Goal: Task Accomplishment & Management: Manage account settings

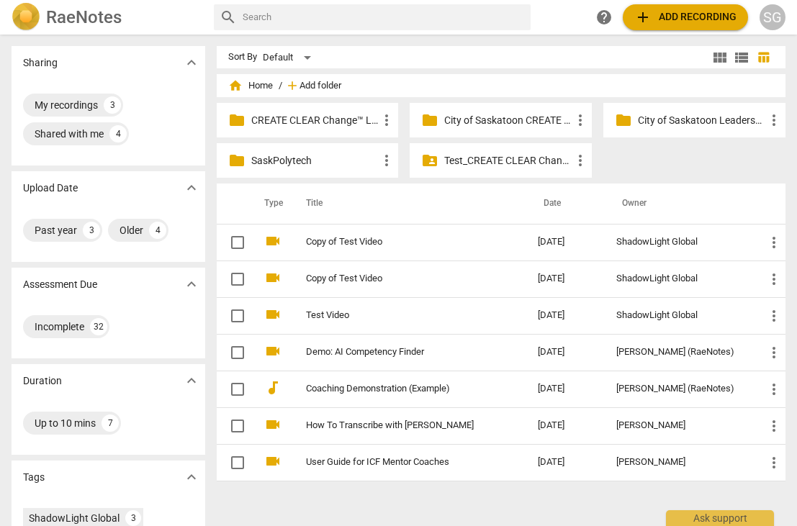
click at [302, 86] on span "Add folder" at bounding box center [320, 86] width 42 height 11
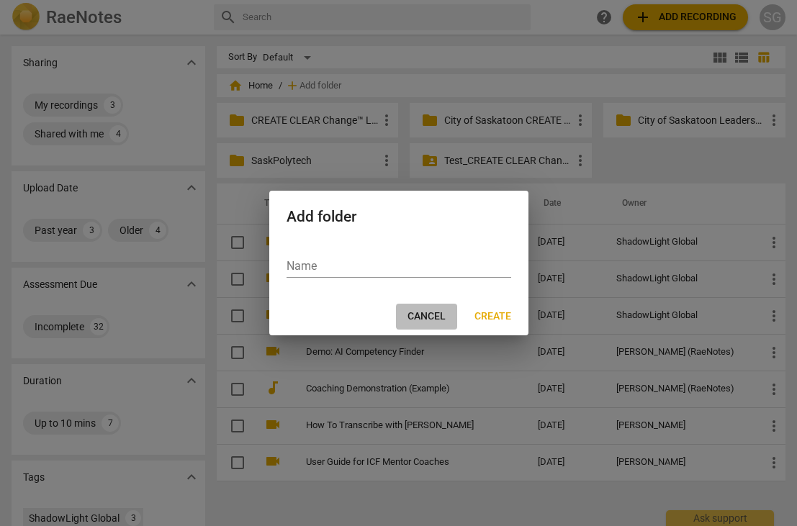
click at [425, 317] on span "Cancel" at bounding box center [426, 317] width 38 height 14
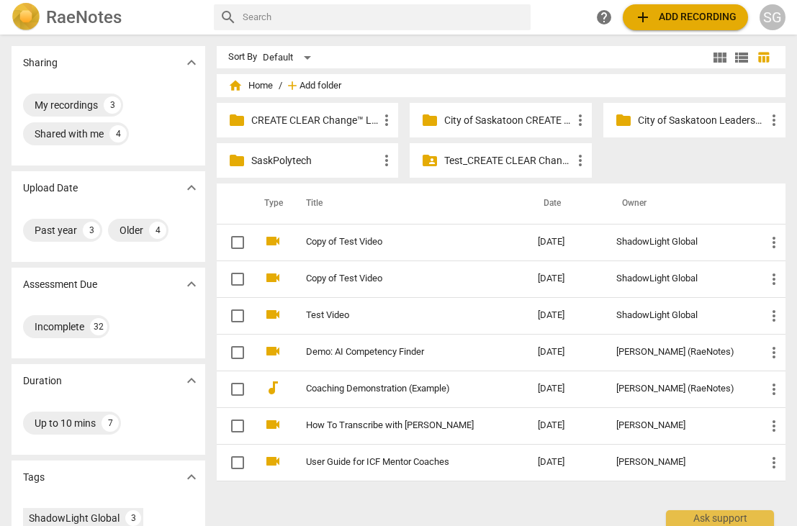
click at [307, 84] on span "Add folder" at bounding box center [320, 86] width 42 height 11
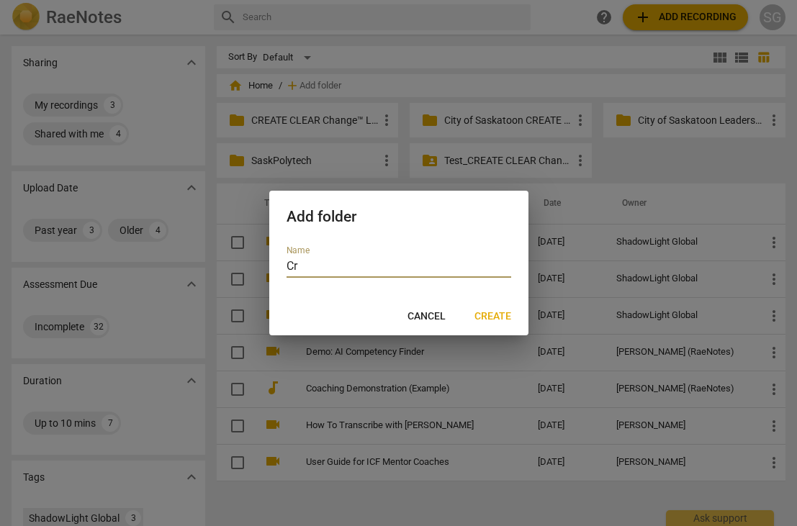
type input "C"
drag, startPoint x: 405, startPoint y: 264, endPoint x: 392, endPoint y: 265, distance: 13.7
click at [392, 265] on input "Create Clear ChangeTM Group Mentor coaching" at bounding box center [398, 267] width 225 height 21
click at [471, 267] on input "Create Clear Change™ Group Mentor coaching" at bounding box center [398, 267] width 225 height 21
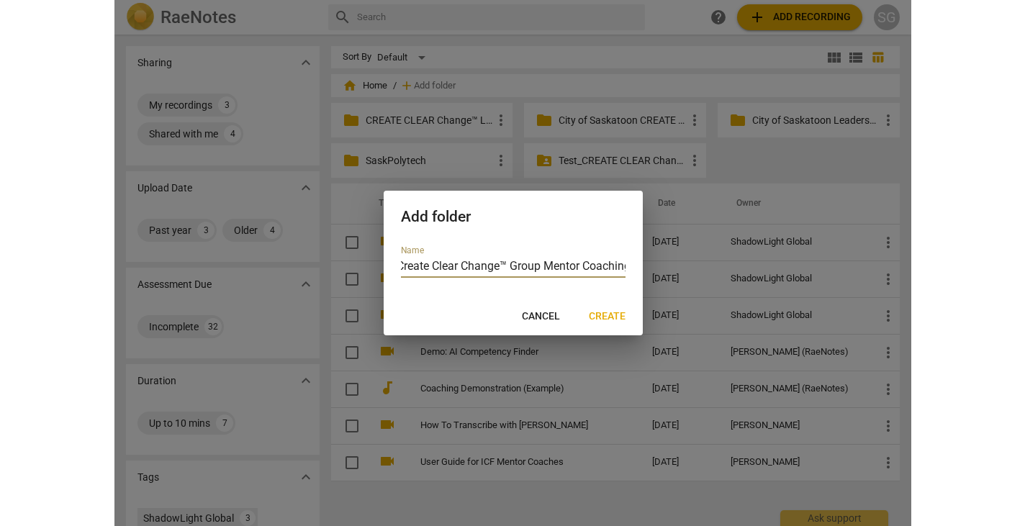
scroll to position [0, 0]
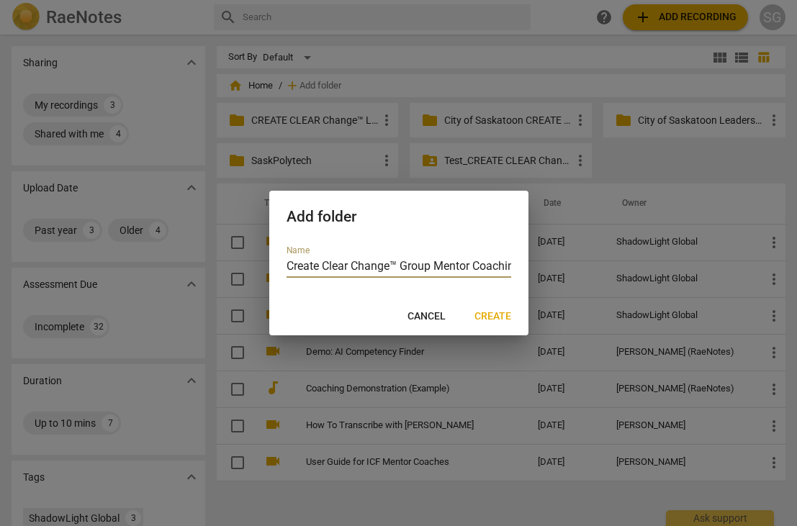
drag, startPoint x: 349, startPoint y: 267, endPoint x: 294, endPoint y: 269, distance: 55.5
click at [294, 269] on input "Create Clear Change™ Group Mentor Coaching" at bounding box center [398, 267] width 225 height 21
type input "CREATE CLEAR Change™ Group Mentor Coaching"
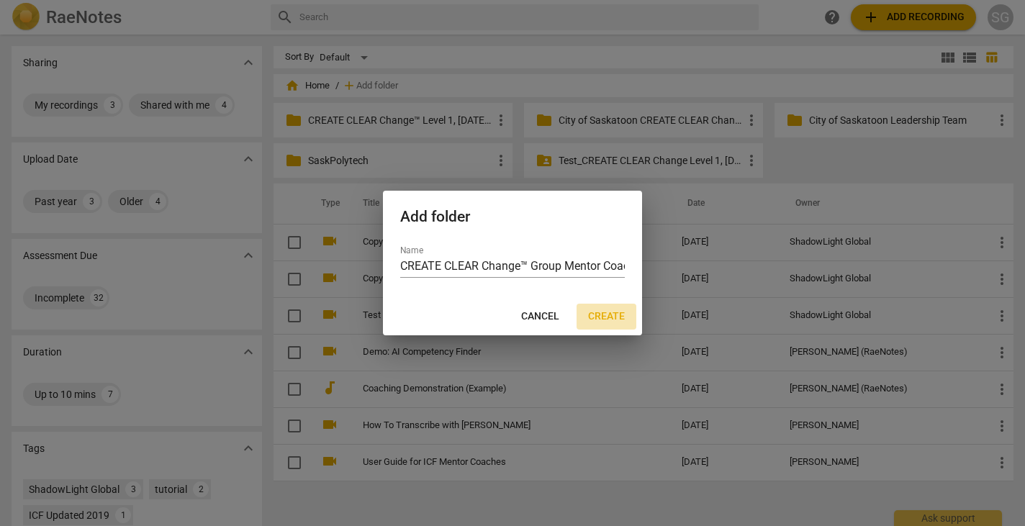
click at [608, 313] on span "Create" at bounding box center [606, 317] width 37 height 14
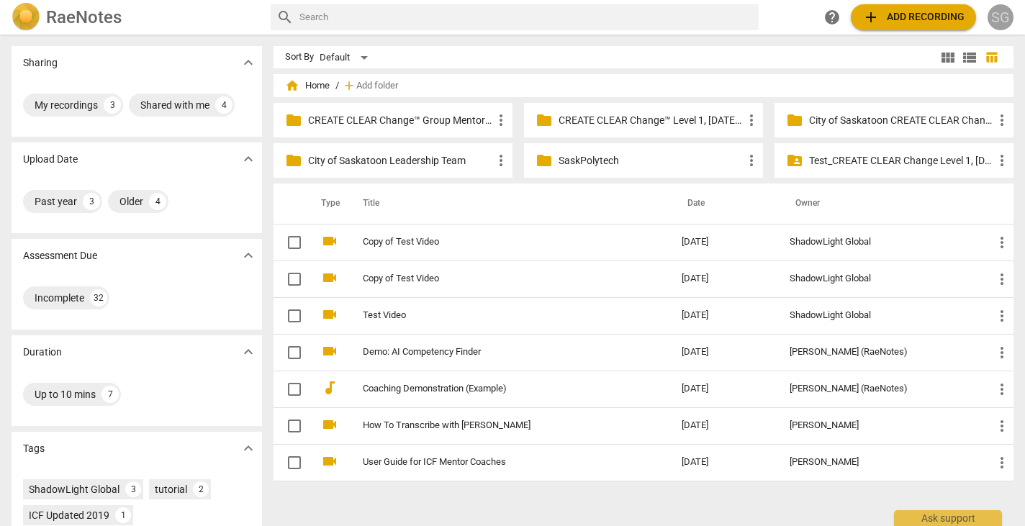
click at [796, 19] on div "SG" at bounding box center [1001, 17] width 26 height 26
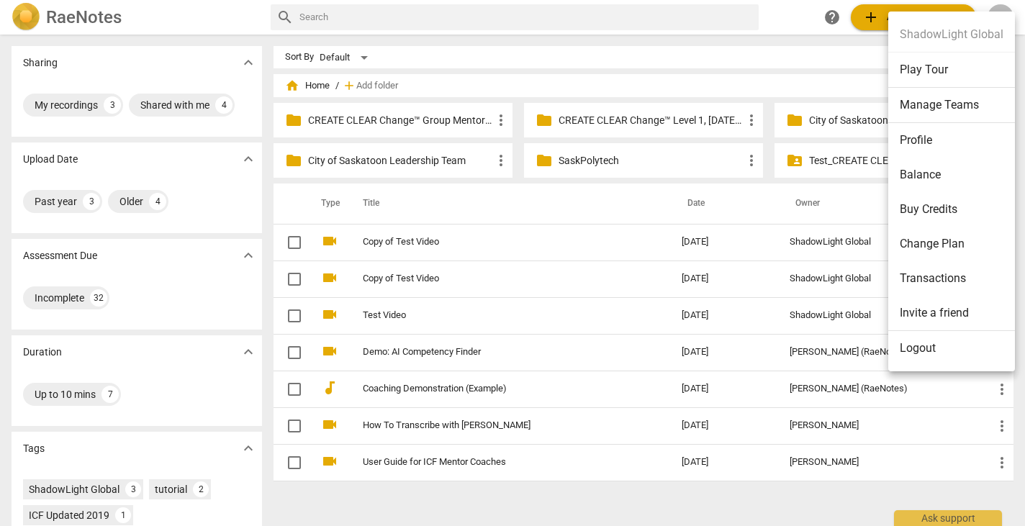
click at [796, 108] on li "Manage Teams" at bounding box center [951, 105] width 127 height 35
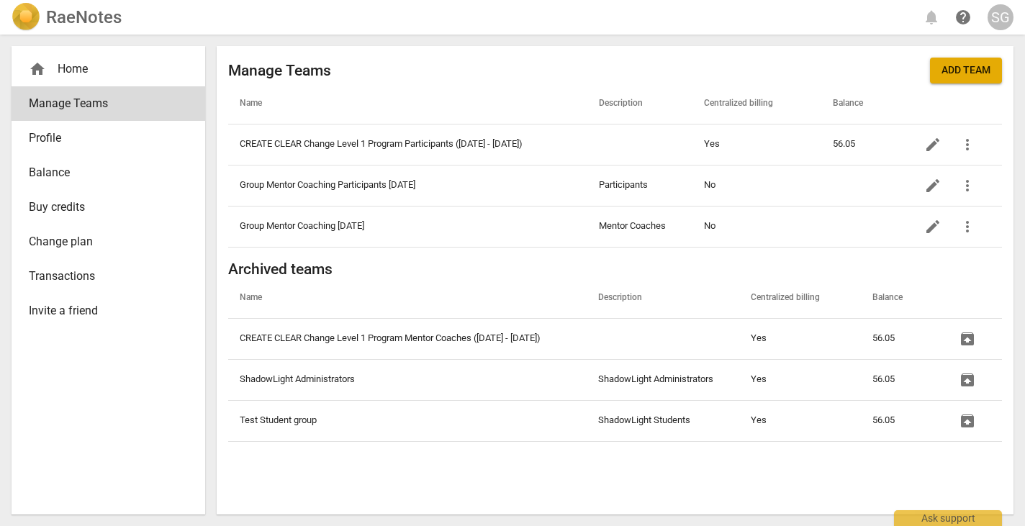
click at [39, 14] on img at bounding box center [26, 17] width 29 height 29
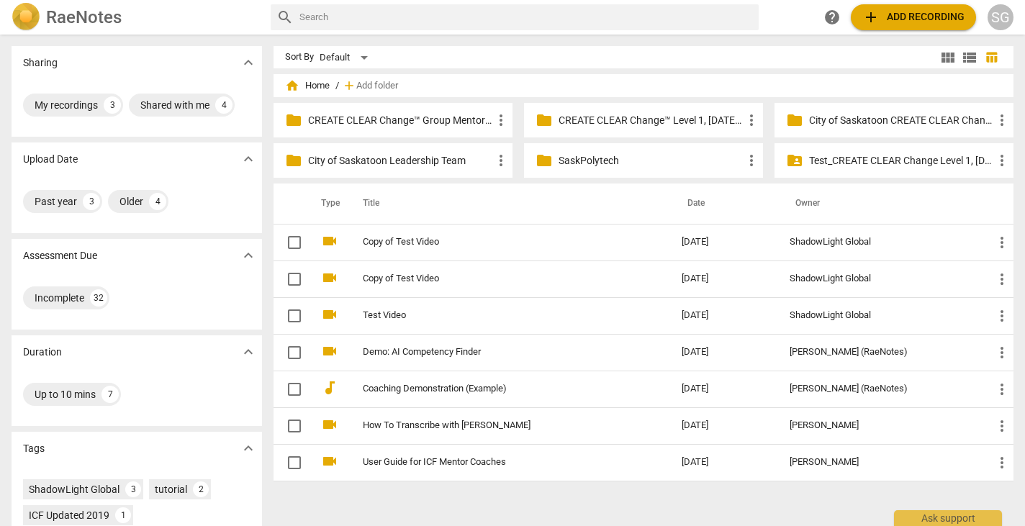
click at [427, 118] on p "CREATE CLEAR Change™ Group Mentor Coaching" at bounding box center [400, 120] width 184 height 15
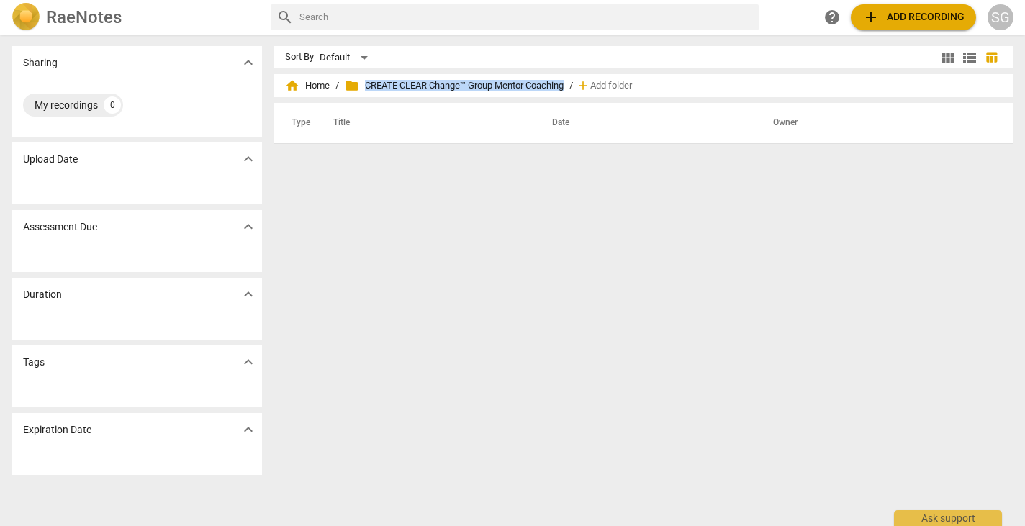
drag, startPoint x: 569, startPoint y: 83, endPoint x: 366, endPoint y: 84, distance: 203.0
click at [366, 84] on span "folder CREATE CLEAR Change™ Group Mentor Coaching" at bounding box center [454, 85] width 219 height 14
copy span "CREATE CLEAR Change™ Group Mentor Coaching"
click at [796, 18] on div "SG" at bounding box center [1001, 17] width 26 height 26
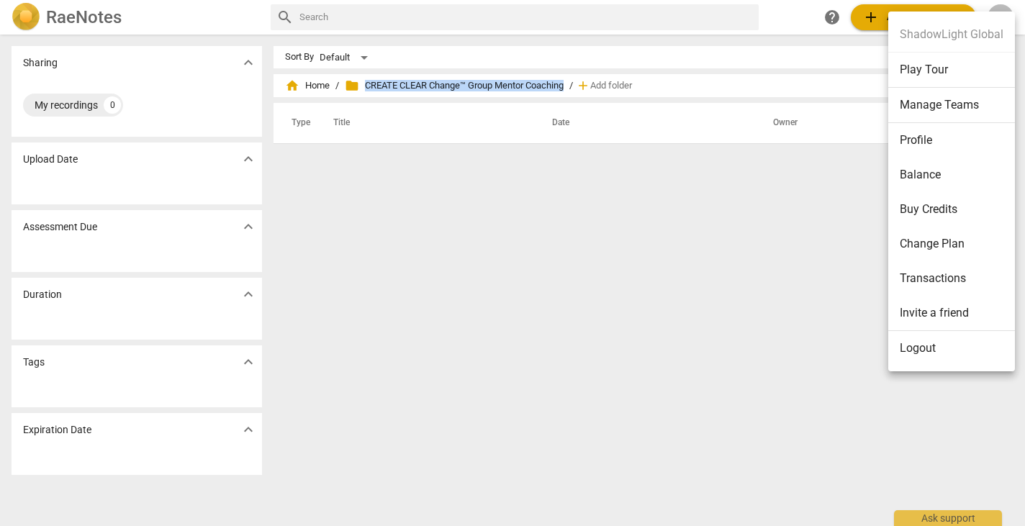
click at [796, 112] on li "Manage Teams" at bounding box center [951, 105] width 127 height 35
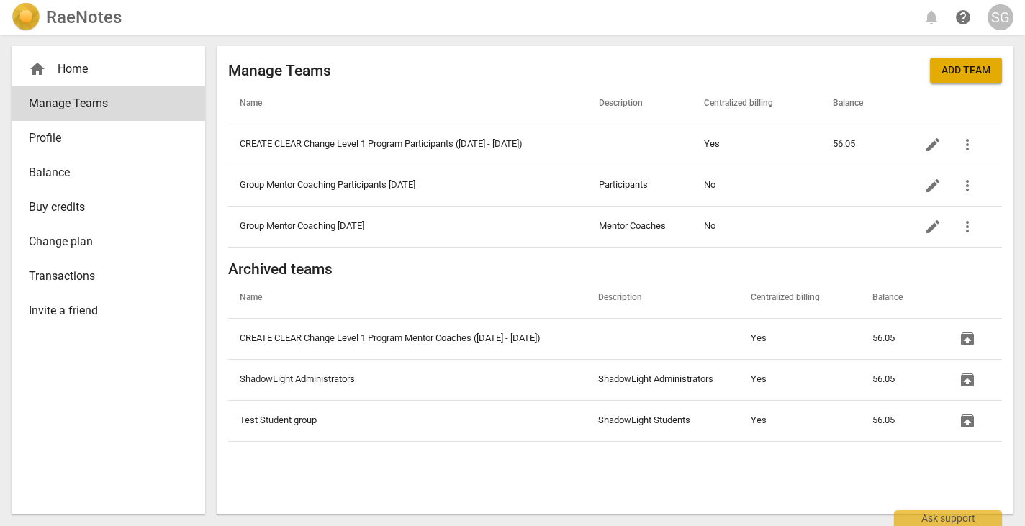
click at [796, 75] on span "Add team" at bounding box center [966, 70] width 49 height 14
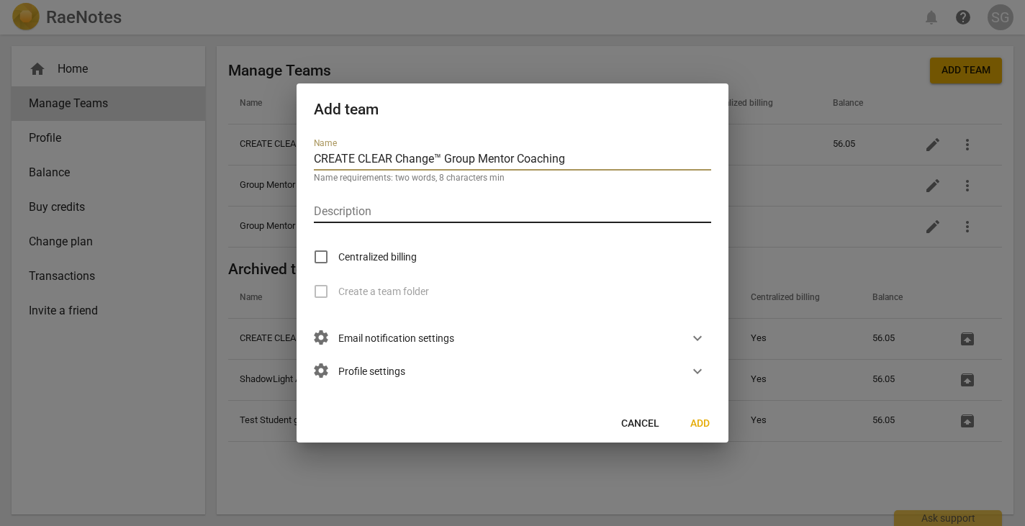
type input "CREATE CLEAR Change™ Group Mentor Coaching"
click at [361, 215] on input "text" at bounding box center [512, 212] width 397 height 21
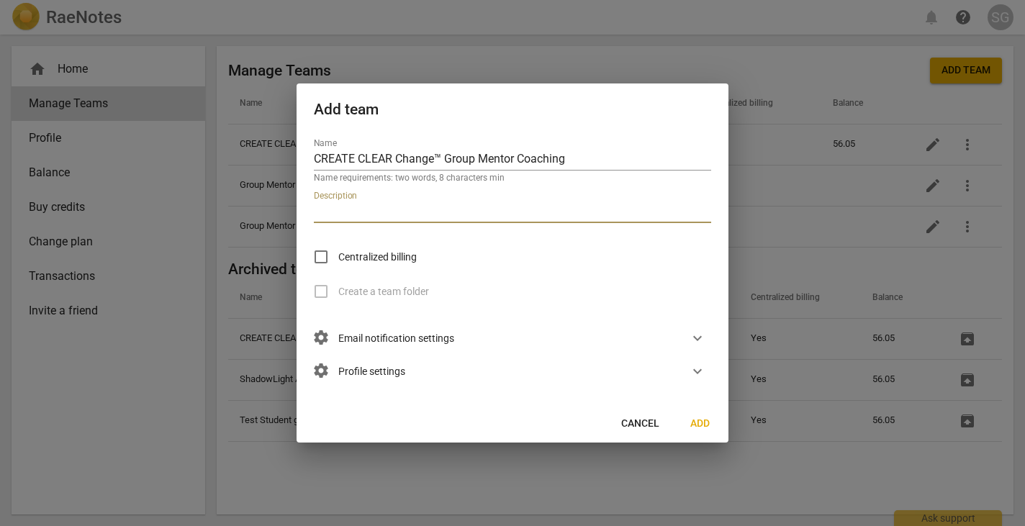
type input "Mentor Coaches"
click at [322, 258] on input "Centralized billing" at bounding box center [321, 257] width 35 height 35
checkbox input "true"
click at [452, 341] on span "settings Email notification settings" at bounding box center [384, 338] width 140 height 16
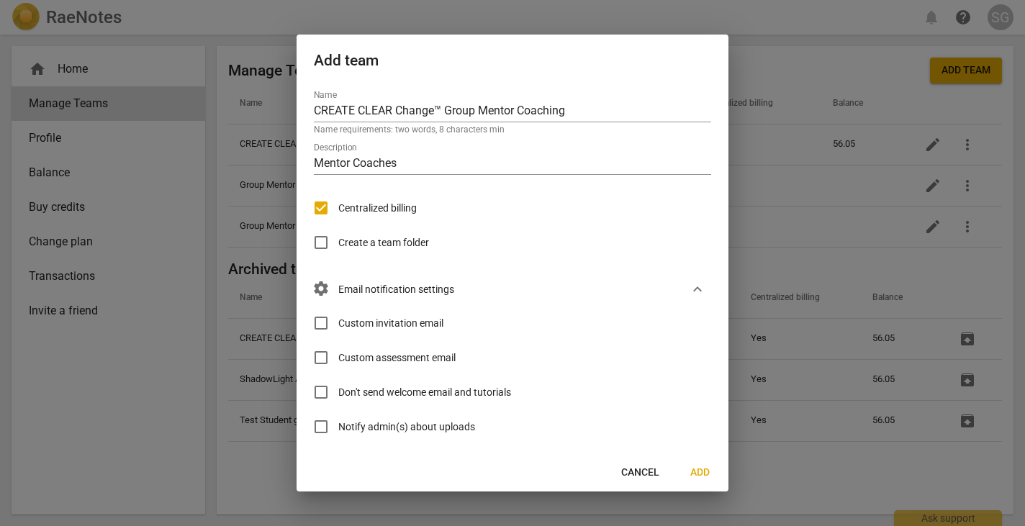
click at [321, 324] on input "Custom invitation email" at bounding box center [321, 323] width 35 height 35
checkbox input "true"
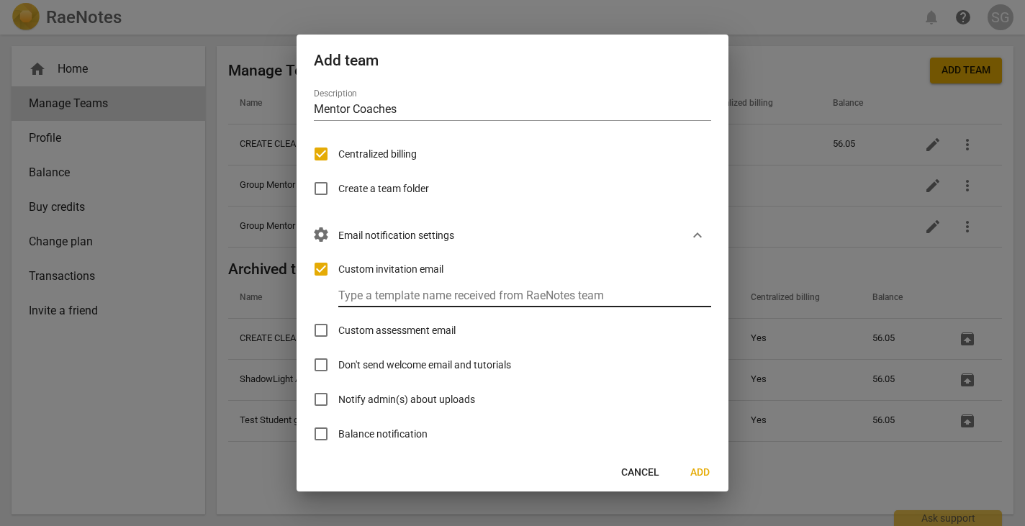
scroll to position [56, 0]
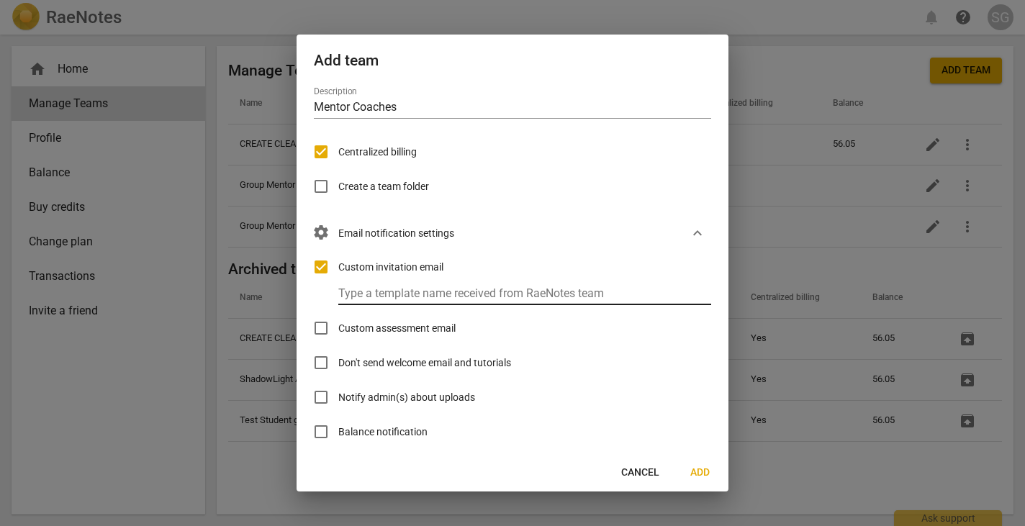
click at [397, 294] on input "text" at bounding box center [531, 294] width 386 height 21
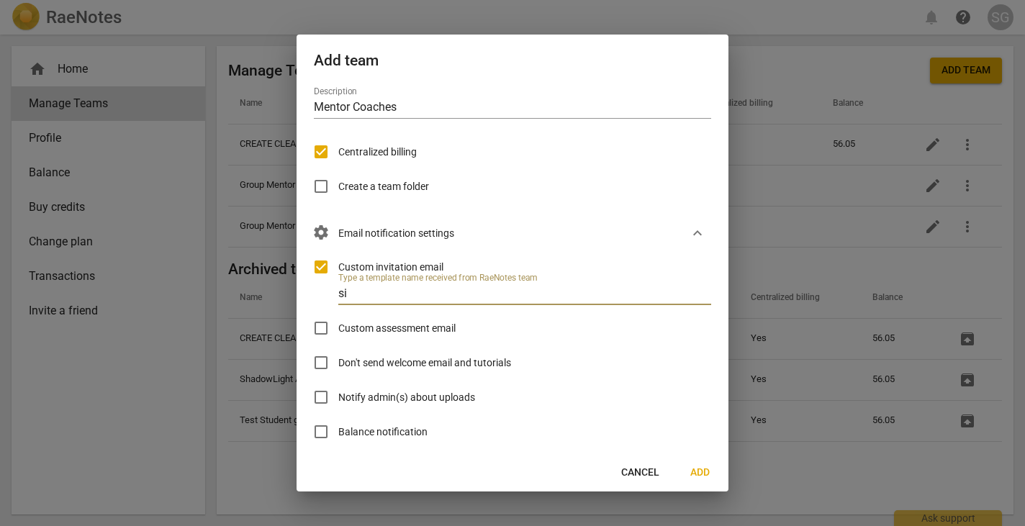
type input "s"
click at [346, 306] on div "Custom invitation email Type a template name received from RaeNotes team Custom…" at bounding box center [506, 358] width 409 height 217
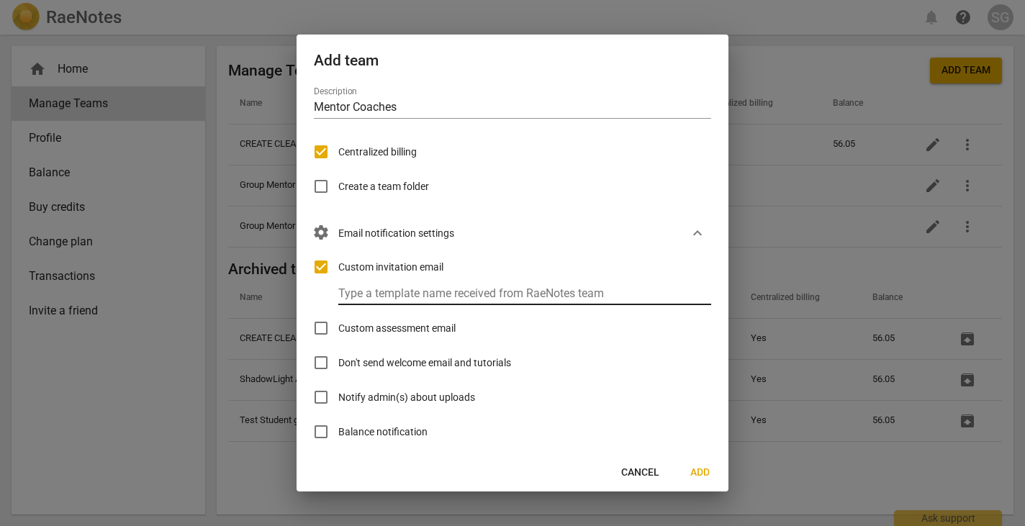
click at [351, 297] on input "text" at bounding box center [531, 294] width 386 height 21
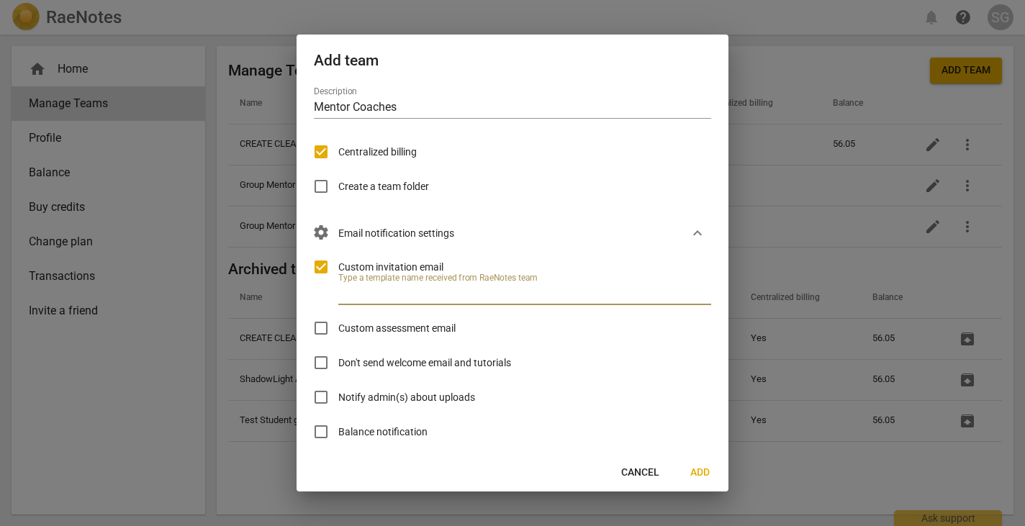
paste input "Customized invitation for Mentor Coaches"
type input "Customized invitation for Mentor Coaches"
click at [512, 251] on div "Custom invitation email" at bounding box center [507, 267] width 386 height 35
drag, startPoint x: 561, startPoint y: 294, endPoint x: 335, endPoint y: 297, distance: 225.3
click at [335, 297] on div "Custom invitation email Type a template name received from RaeNotes team Custom…" at bounding box center [506, 358] width 409 height 217
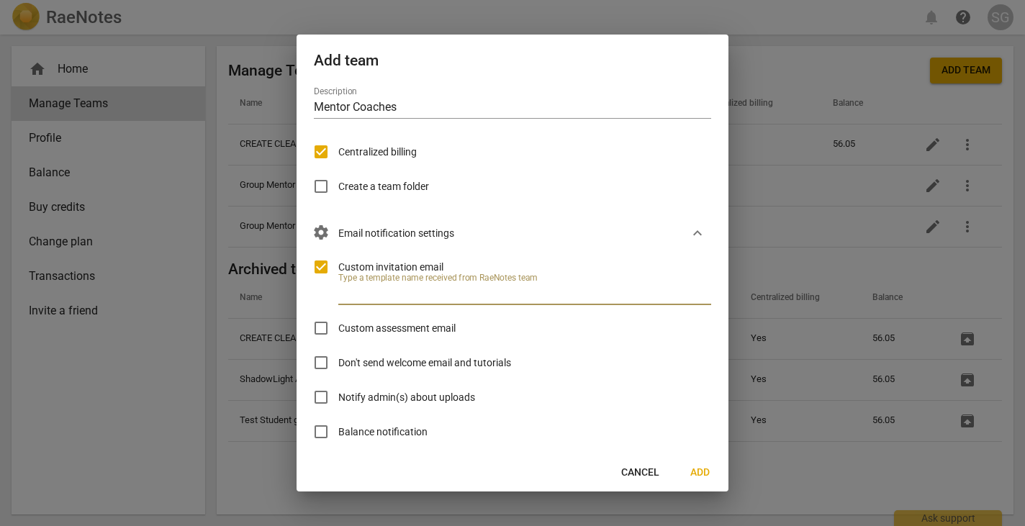
scroll to position [0, 0]
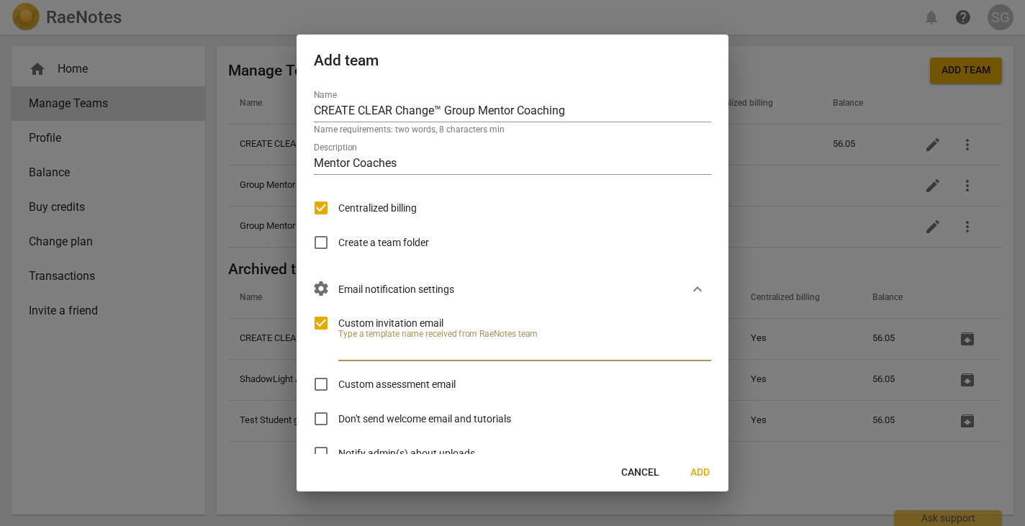
click at [637, 474] on span "Cancel" at bounding box center [640, 473] width 38 height 14
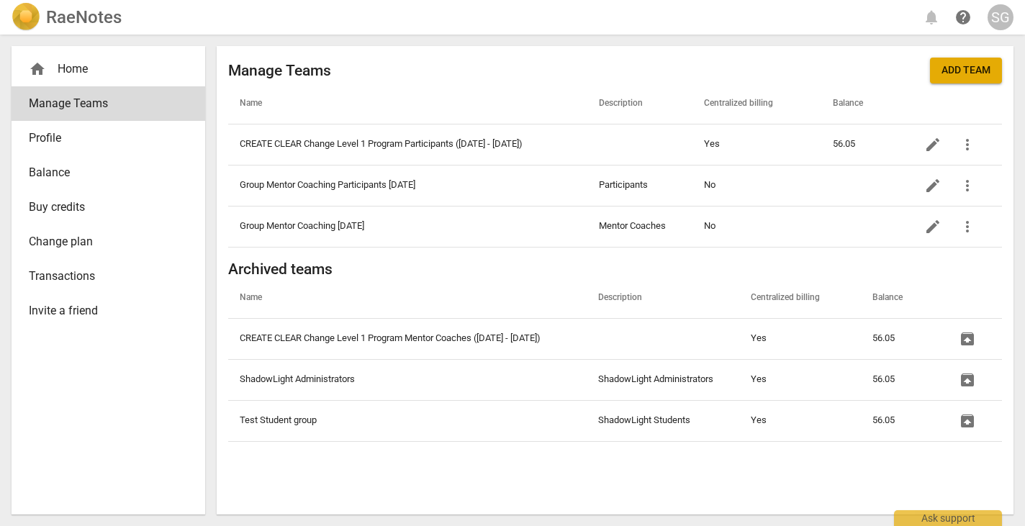
click at [74, 140] on span "Profile" at bounding box center [103, 138] width 148 height 17
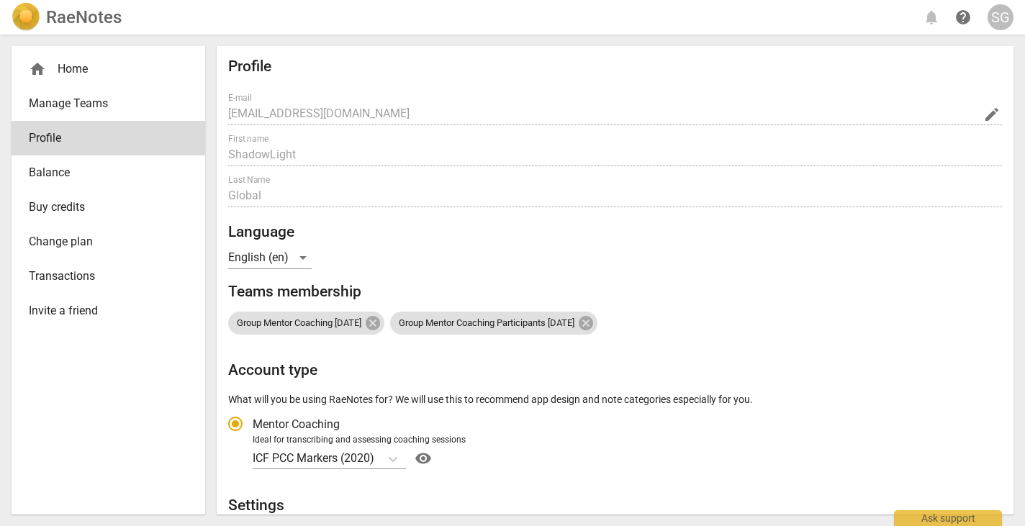
radio input "false"
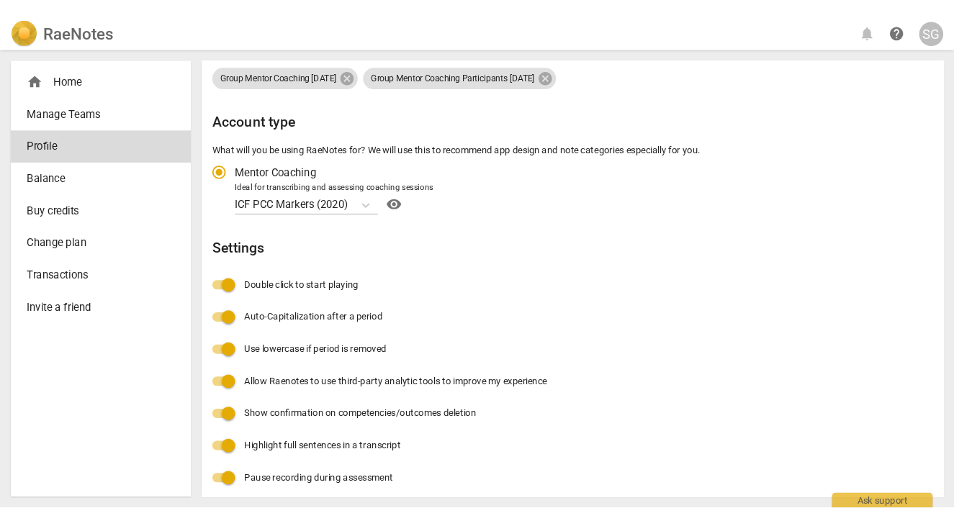
scroll to position [266, 0]
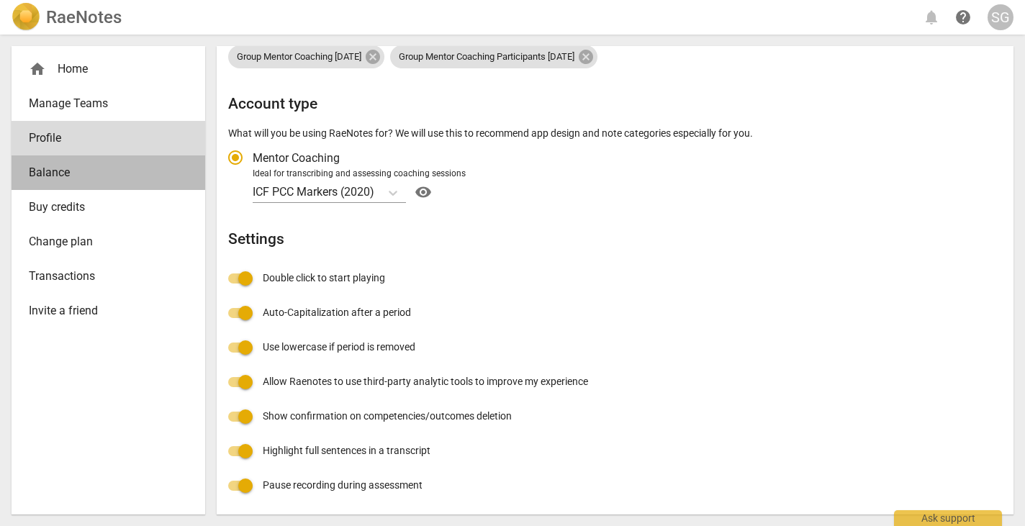
click at [80, 164] on span "Balance" at bounding box center [103, 172] width 148 height 17
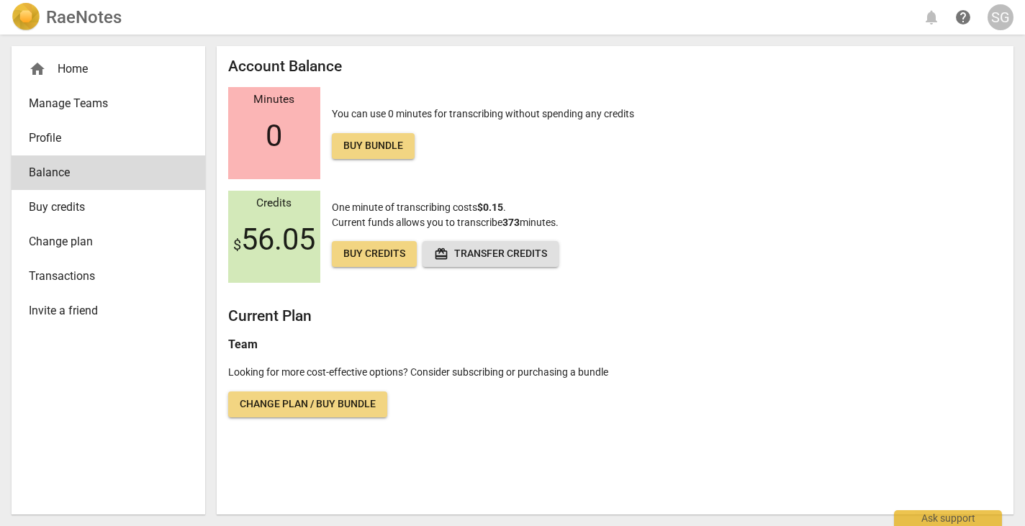
click at [67, 214] on span "Buy credits" at bounding box center [103, 207] width 148 height 17
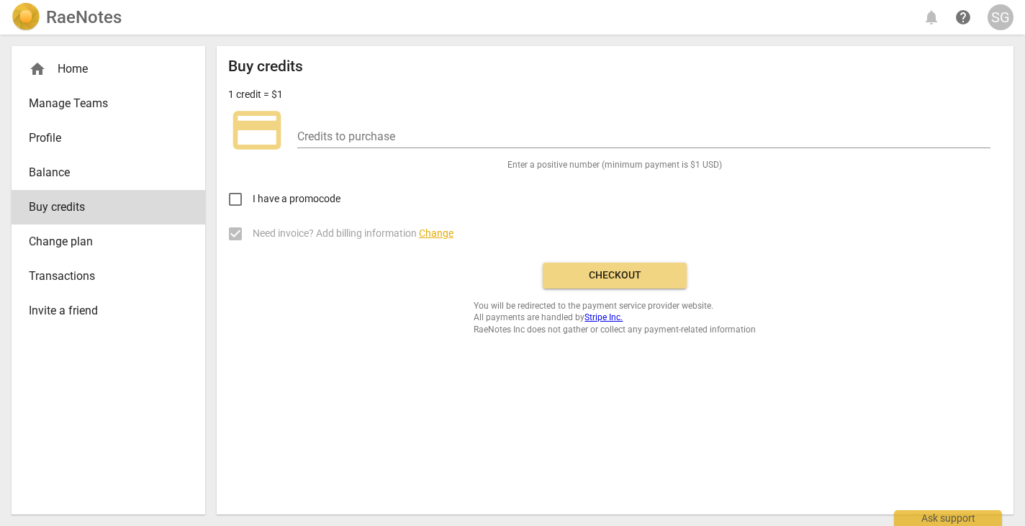
click at [74, 236] on span "Change plan" at bounding box center [103, 241] width 148 height 17
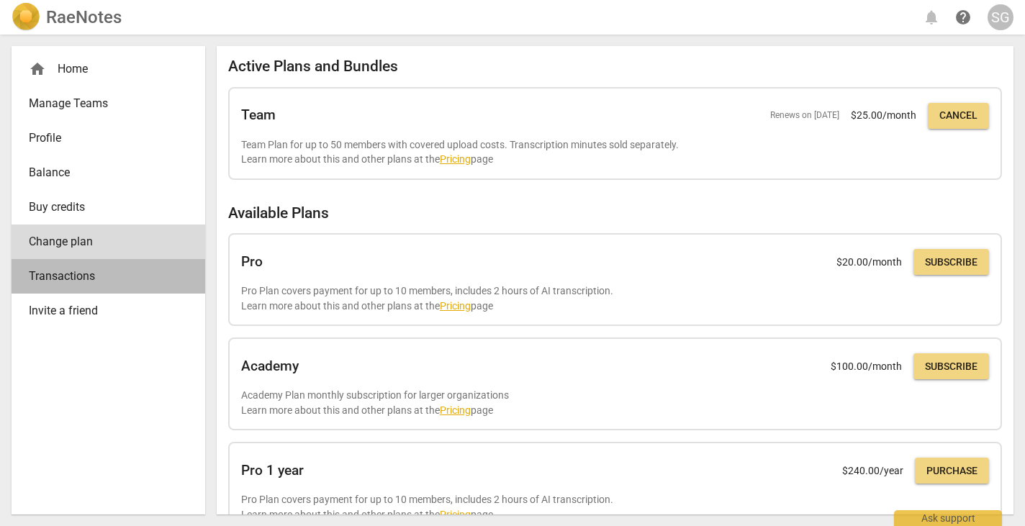
click at [83, 274] on span "Transactions" at bounding box center [103, 276] width 148 height 17
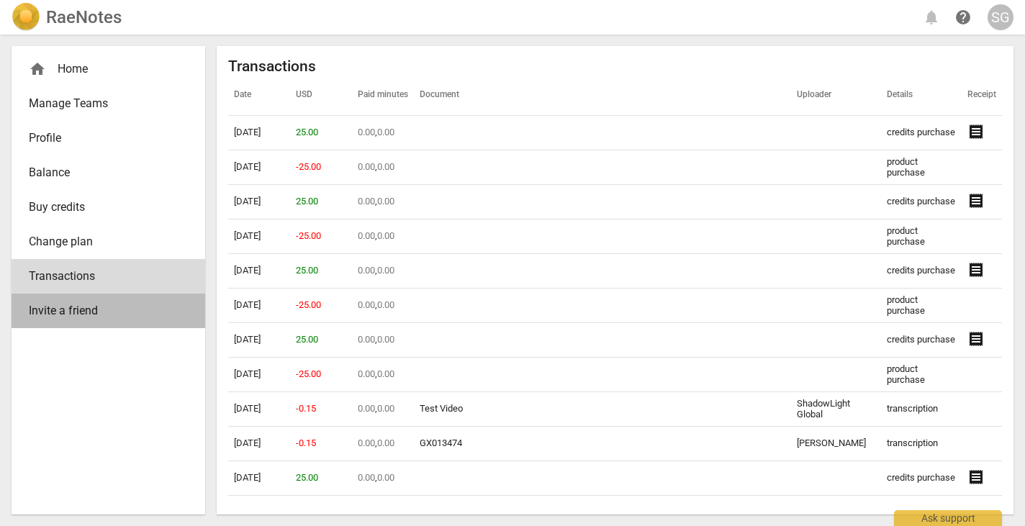
click at [84, 310] on span "Invite a friend" at bounding box center [103, 310] width 148 height 17
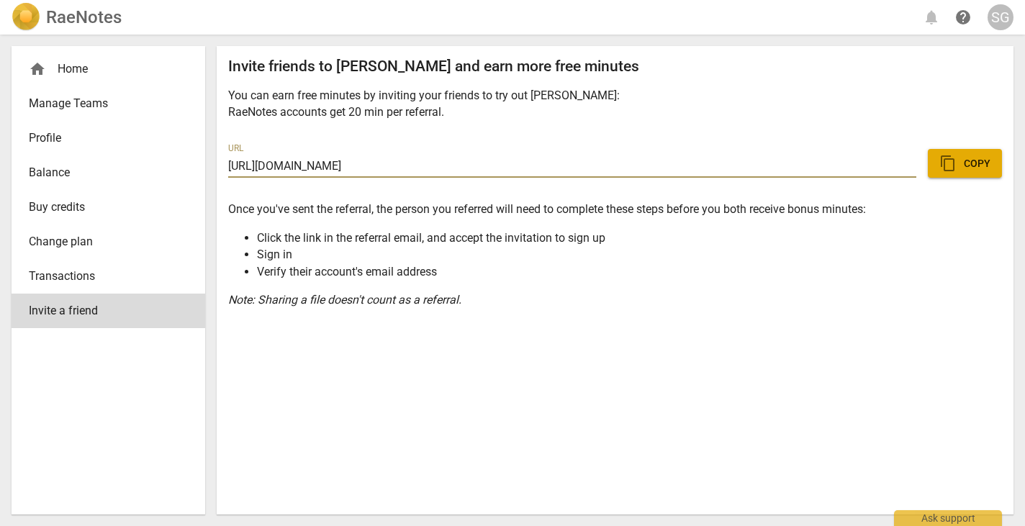
click at [94, 100] on span "Manage Teams" at bounding box center [103, 103] width 148 height 17
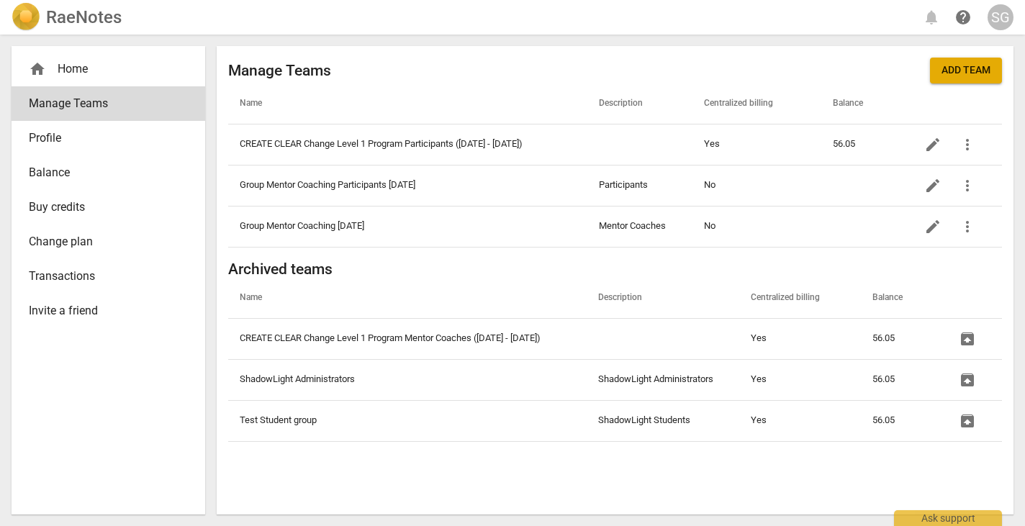
click at [86, 72] on div "home Home" at bounding box center [103, 68] width 148 height 17
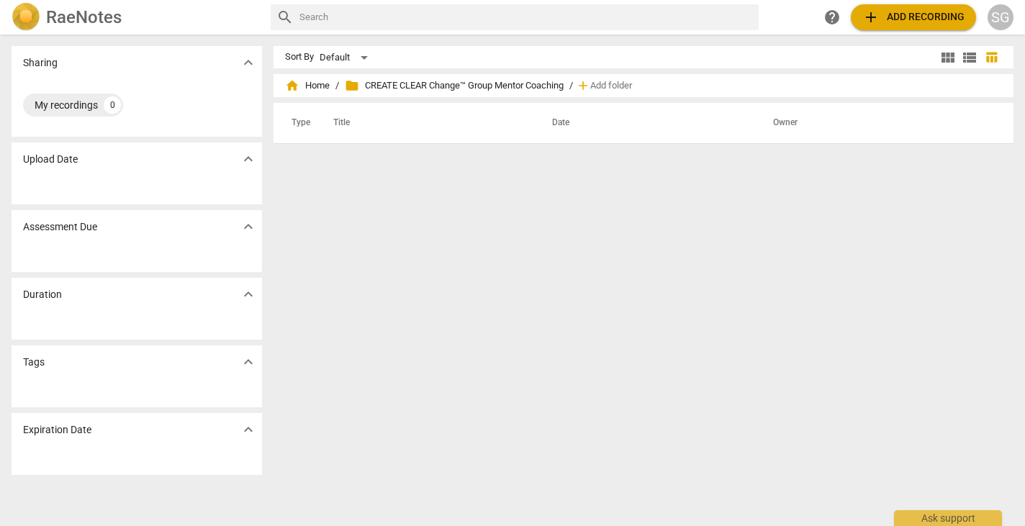
click at [796, 18] on div "SG" at bounding box center [1001, 17] width 26 height 26
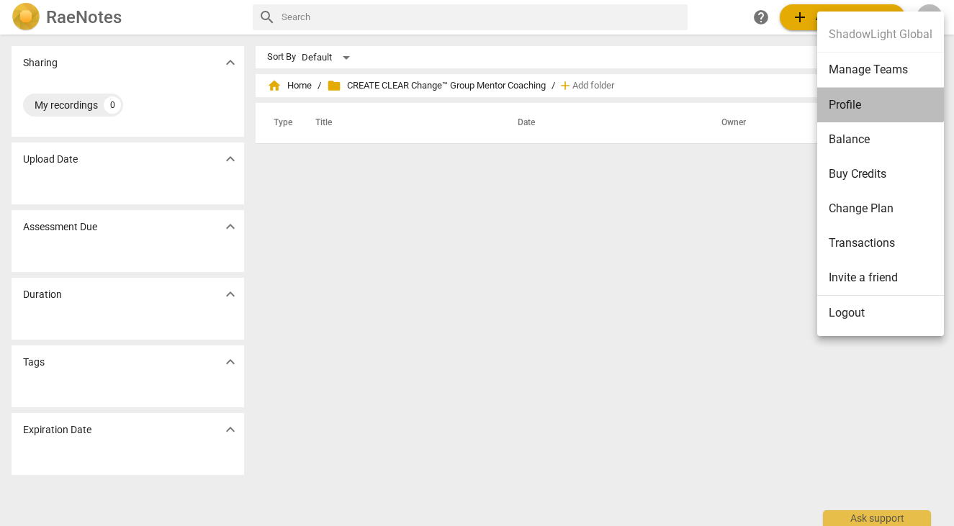
click at [796, 101] on li "Profile" at bounding box center [880, 105] width 127 height 35
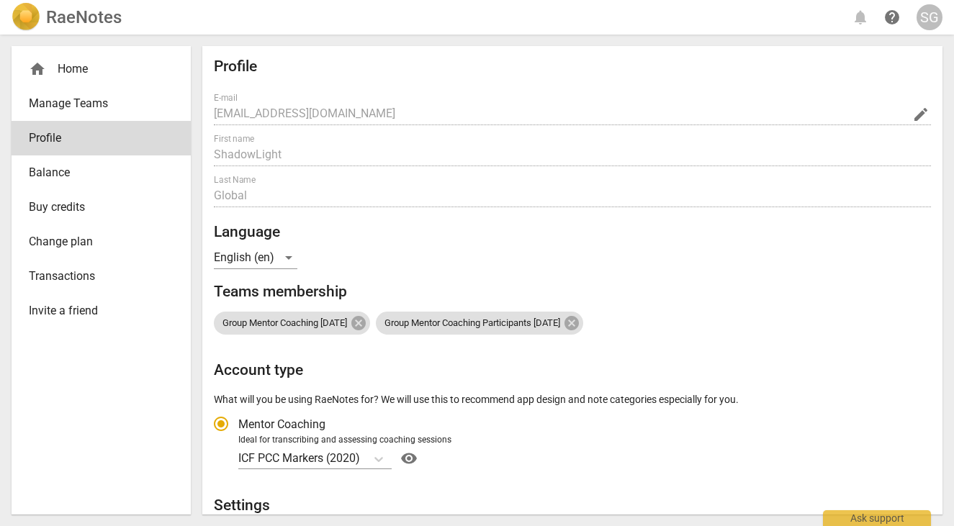
radio input "false"
click at [71, 20] on h2 "RaeNotes" at bounding box center [84, 17] width 76 height 20
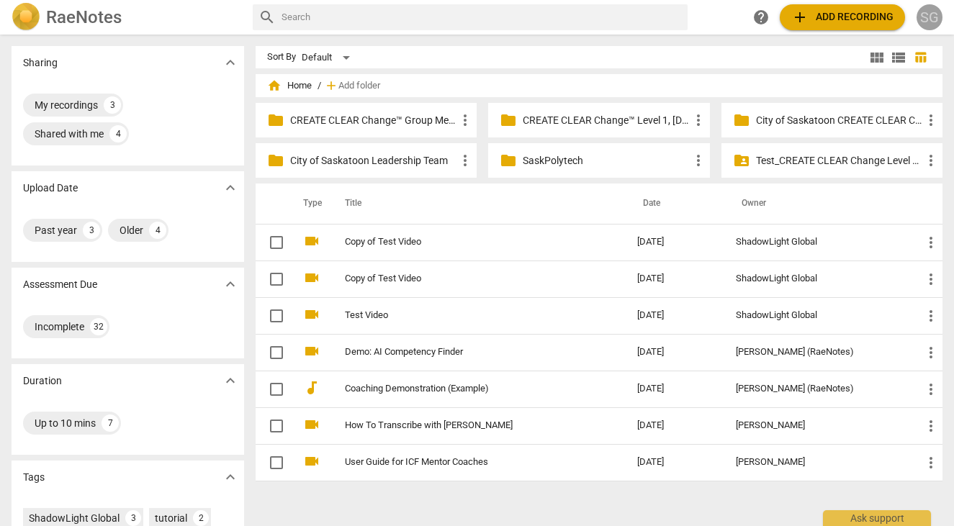
click at [796, 17] on div "SG" at bounding box center [929, 17] width 26 height 26
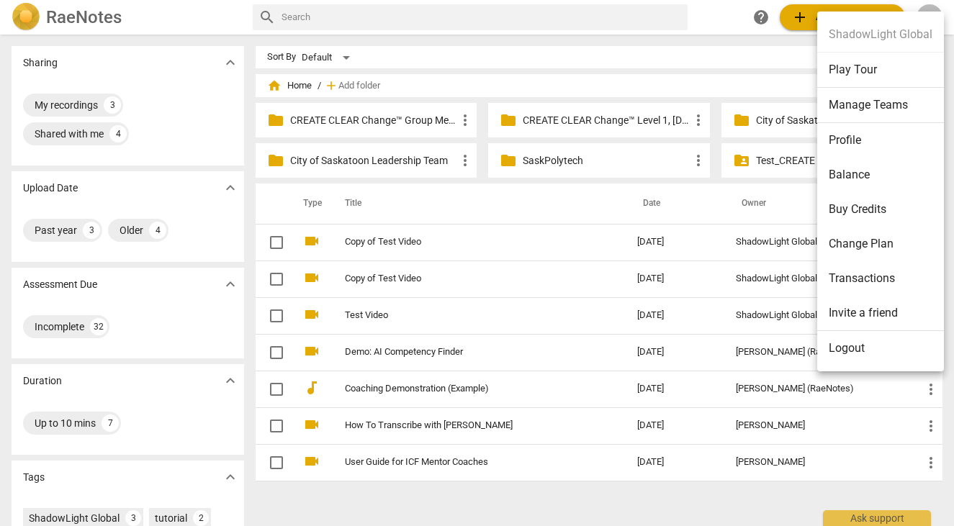
click at [796, 73] on li "Play Tour" at bounding box center [880, 70] width 127 height 35
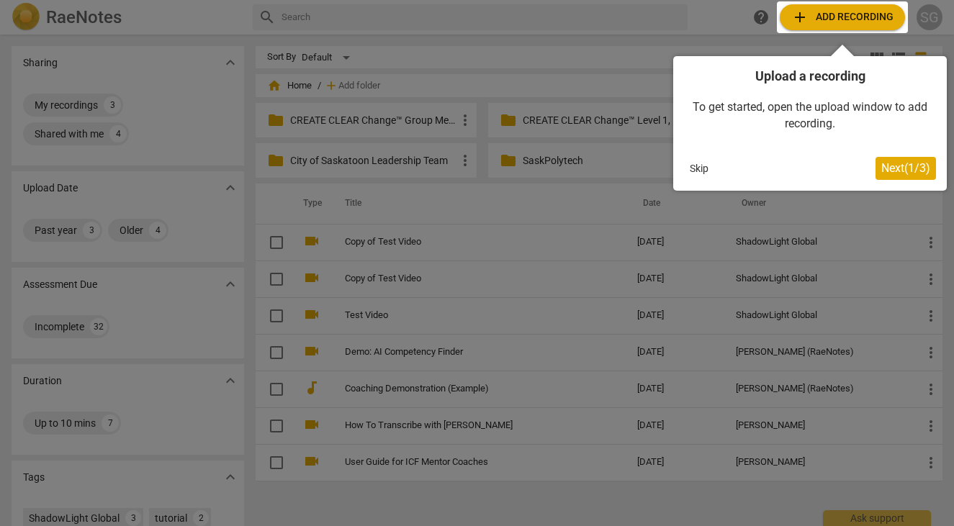
click at [796, 172] on span "Next ( 1 / 3 )" at bounding box center [905, 168] width 49 height 14
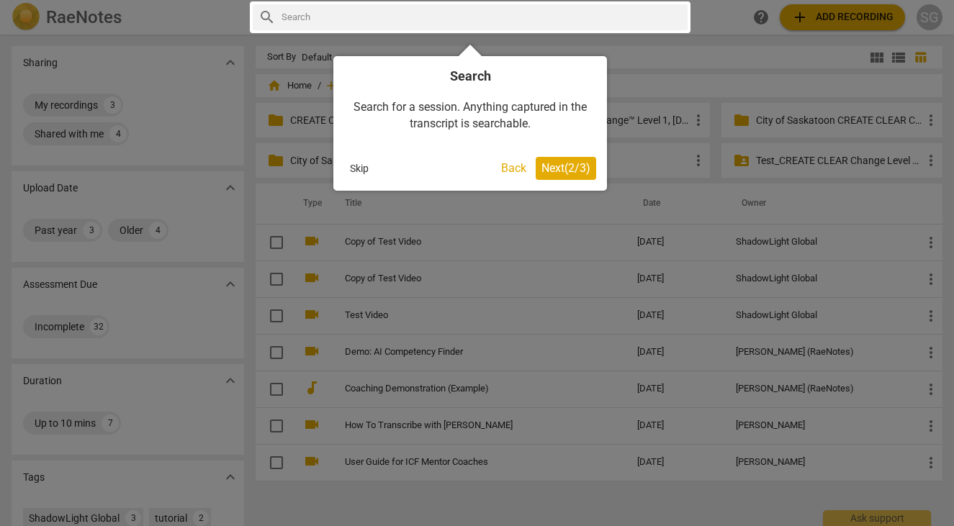
click at [564, 166] on span "Next ( 2 / 3 )" at bounding box center [565, 168] width 49 height 14
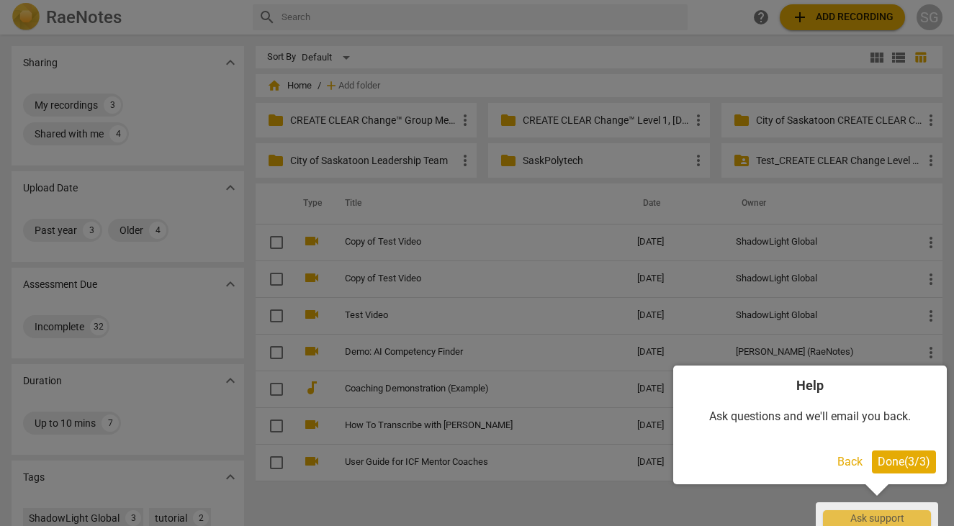
click at [796, 457] on span "Done ( 3 / 3 )" at bounding box center [903, 462] width 53 height 14
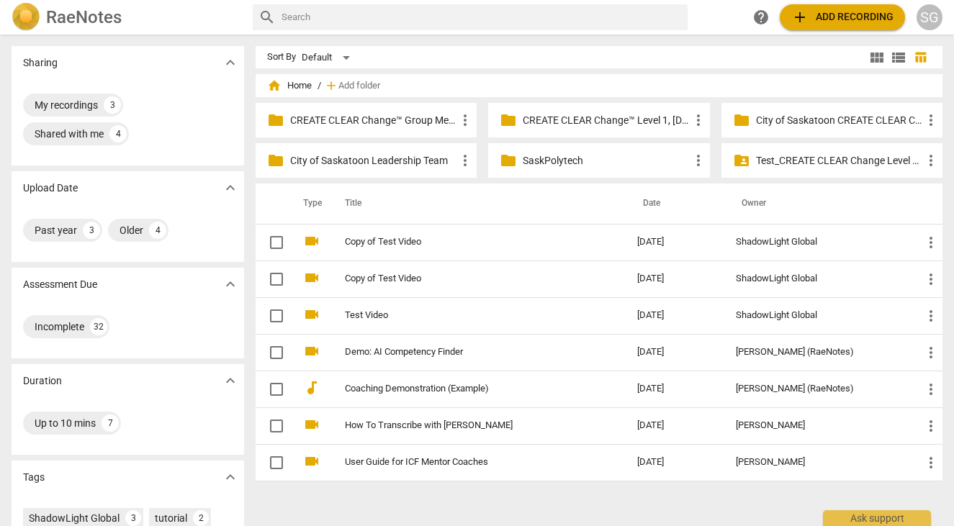
click at [796, 10] on div "SG" at bounding box center [929, 17] width 26 height 26
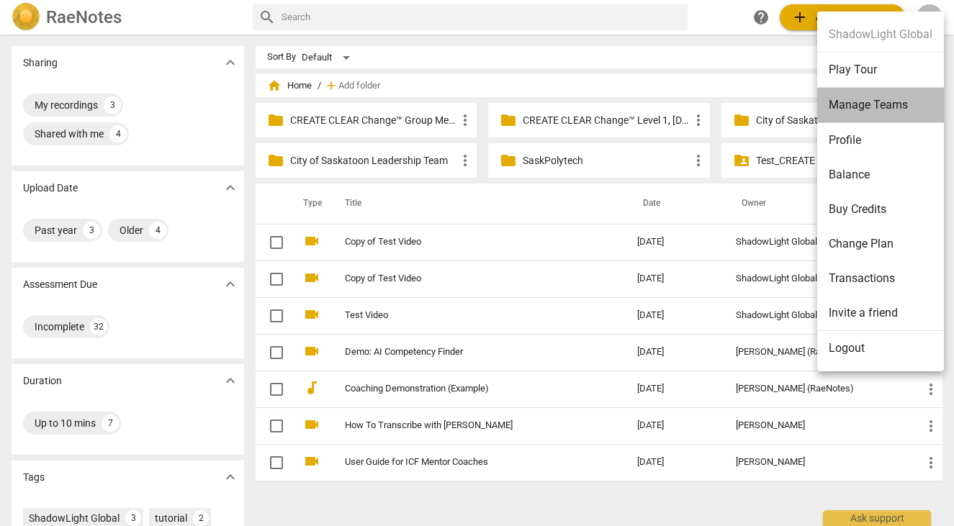
click at [796, 102] on li "Manage Teams" at bounding box center [880, 105] width 127 height 35
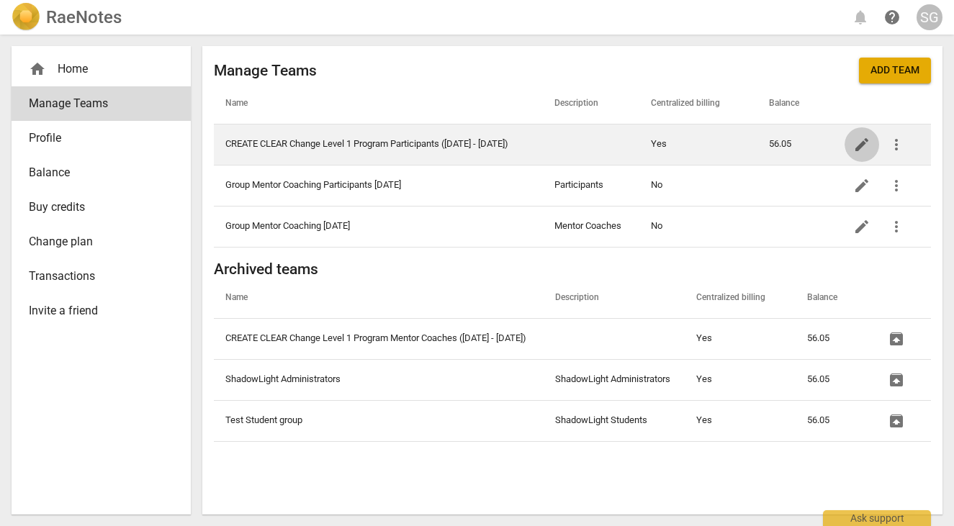
click at [796, 149] on span "edit" at bounding box center [861, 144] width 17 height 17
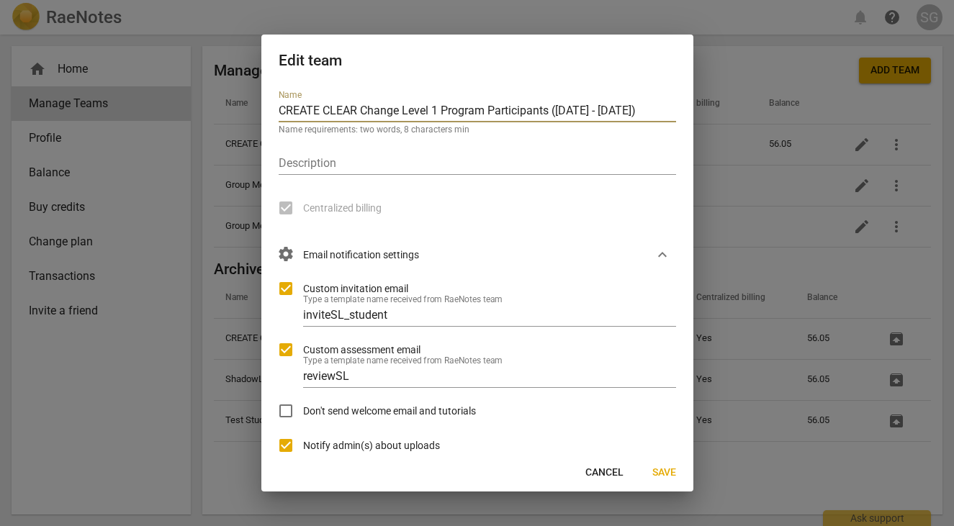
click at [393, 256] on span "settings Email notification settings" at bounding box center [349, 255] width 140 height 16
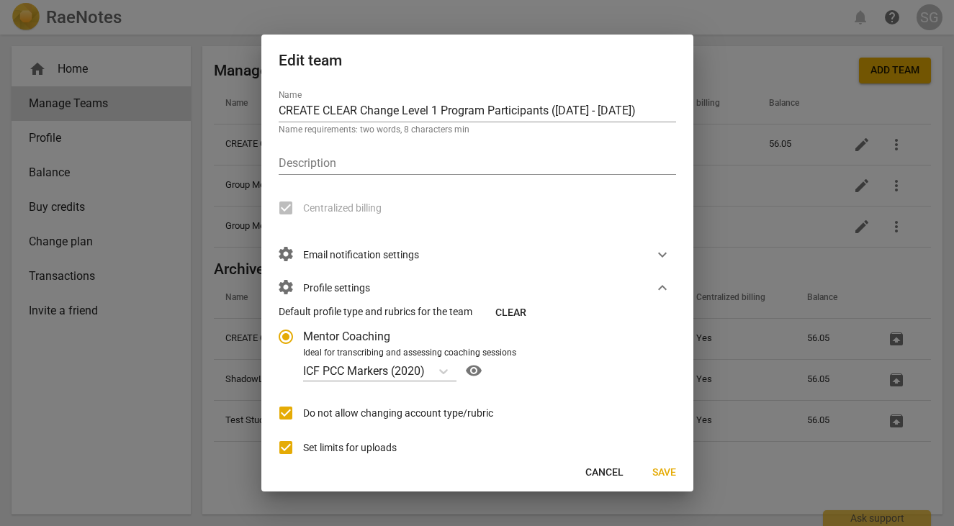
click at [393, 256] on span "settings Email notification settings" at bounding box center [349, 255] width 140 height 16
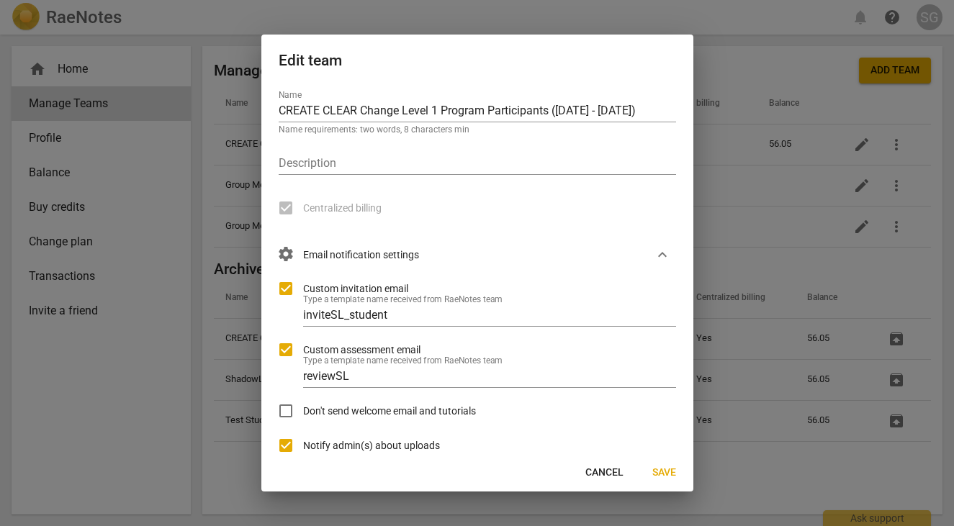
click at [284, 253] on span "settings" at bounding box center [285, 253] width 17 height 17
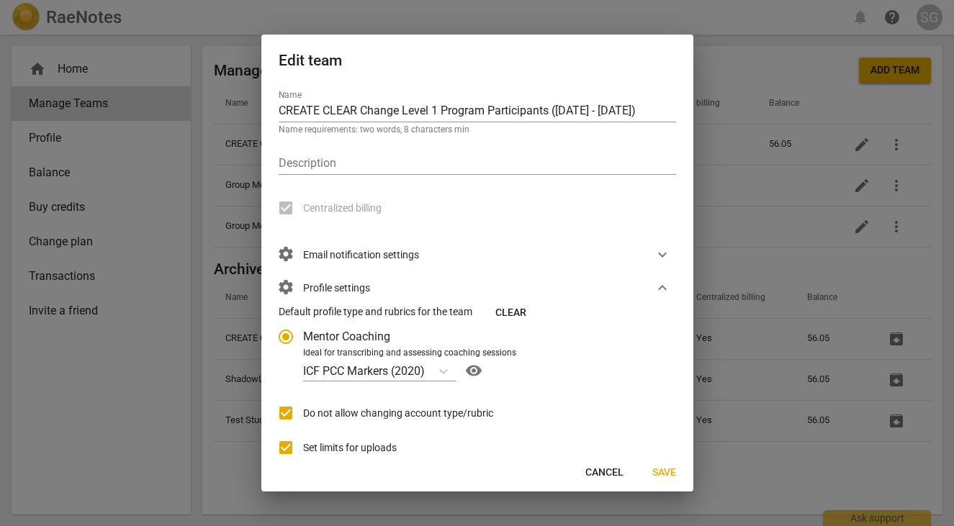
click at [403, 253] on span "settings Email notification settings" at bounding box center [349, 255] width 140 height 16
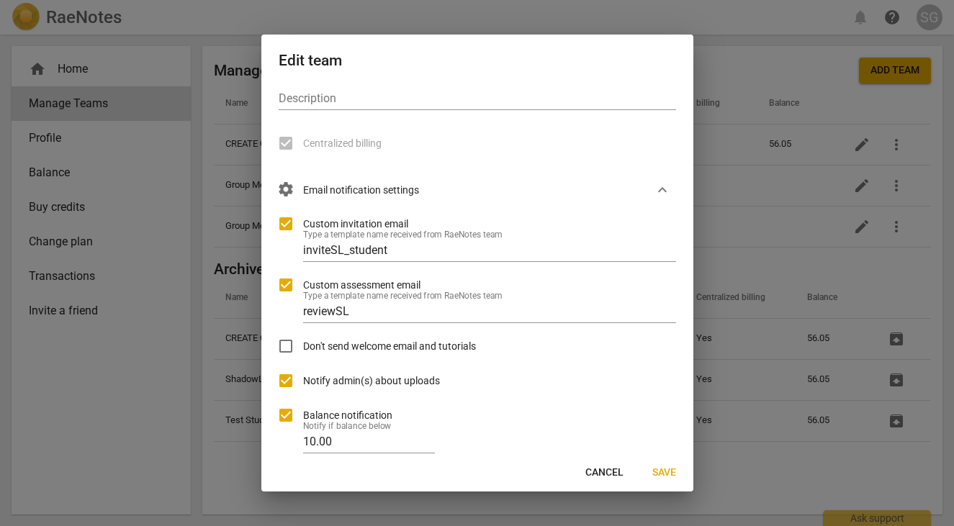
scroll to position [66, 0]
click at [796, 87] on div at bounding box center [477, 263] width 954 height 526
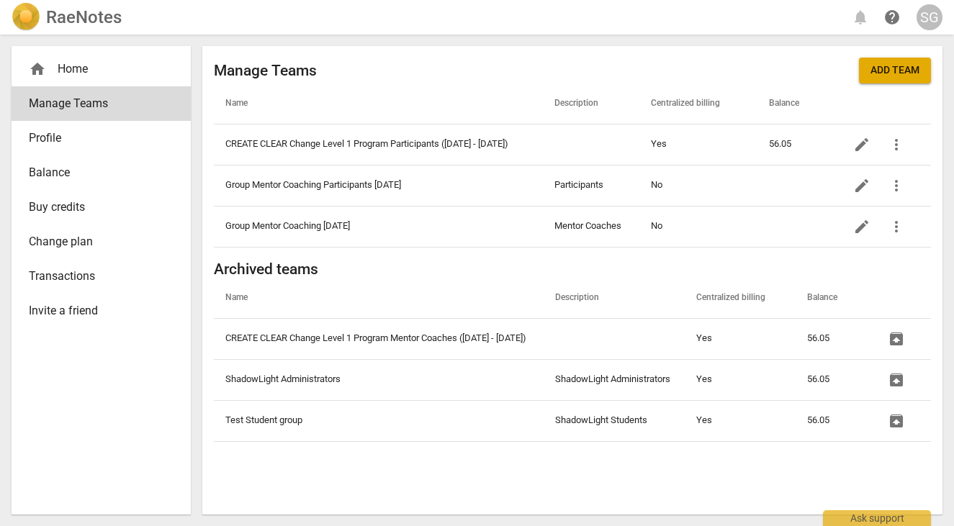
click at [83, 15] on h2 "RaeNotes" at bounding box center [84, 17] width 76 height 20
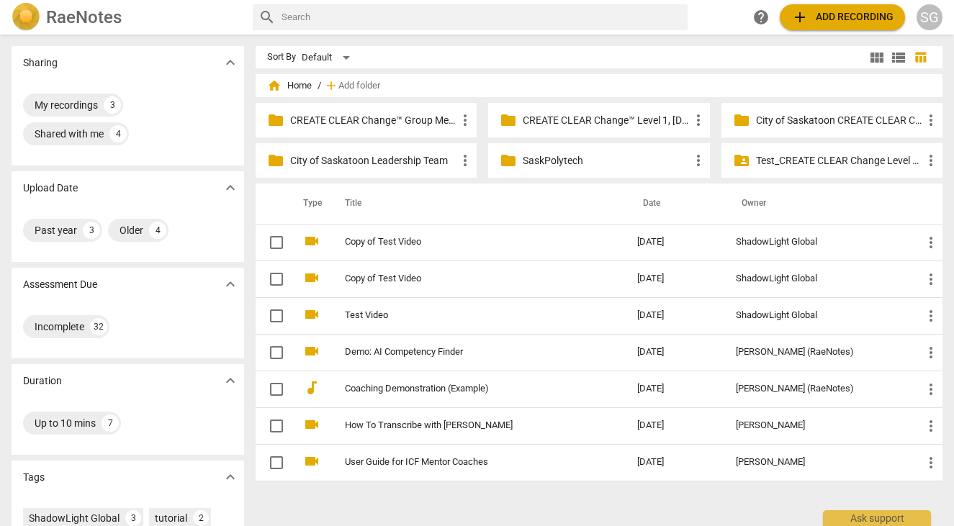
click at [385, 167] on p "City of Saskatoon Leadership Team" at bounding box center [373, 160] width 166 height 15
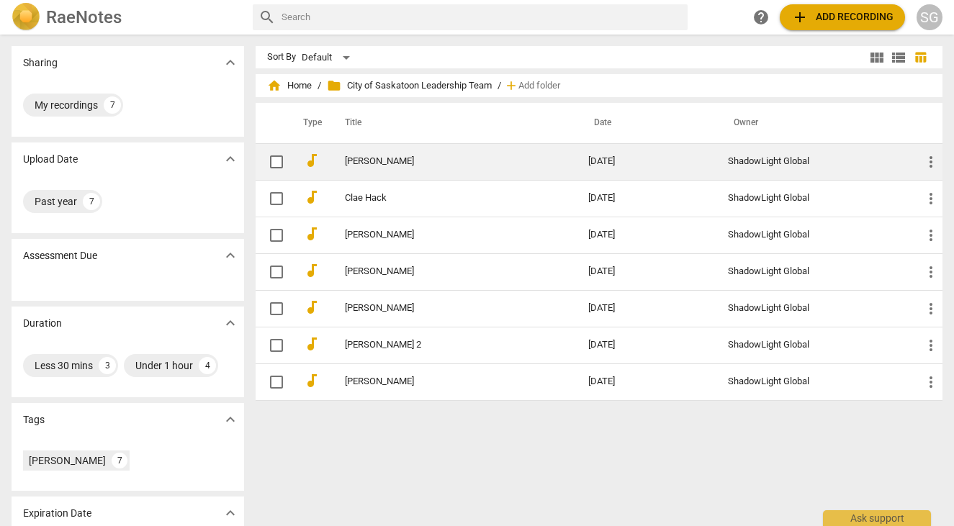
click at [796, 164] on span "more_vert" at bounding box center [930, 161] width 17 height 17
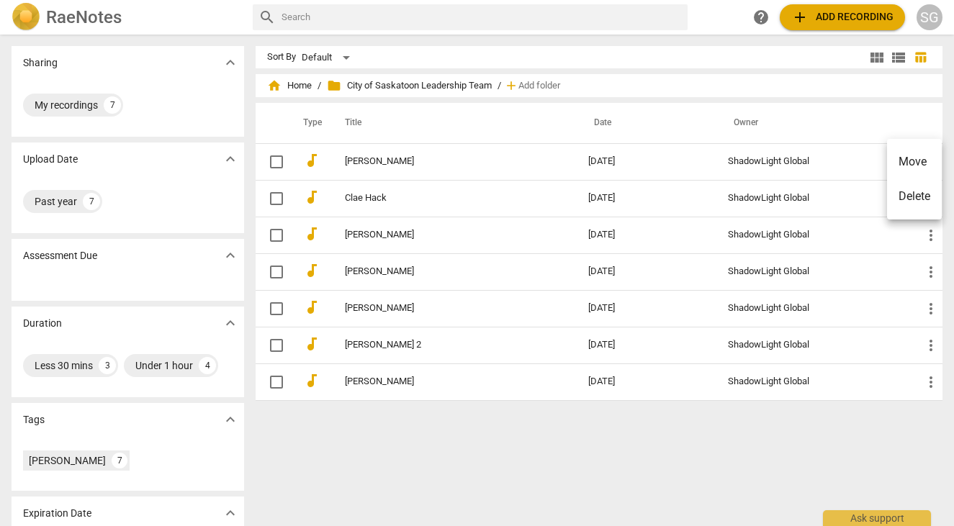
click at [781, 112] on div at bounding box center [477, 263] width 954 height 526
click at [299, 89] on span "home Home" at bounding box center [289, 85] width 45 height 14
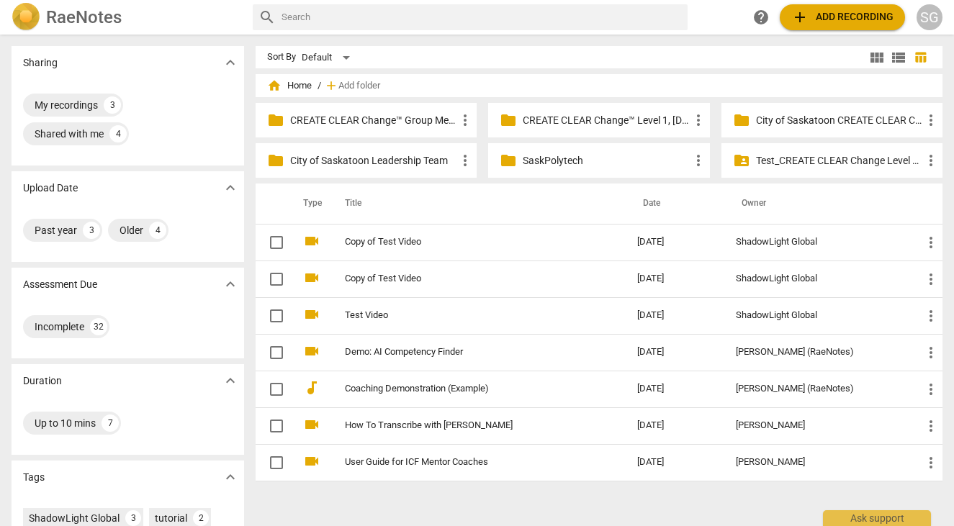
click at [767, 158] on p "Test_CREATE CLEAR Change Level 1, [DATE]" at bounding box center [839, 160] width 166 height 15
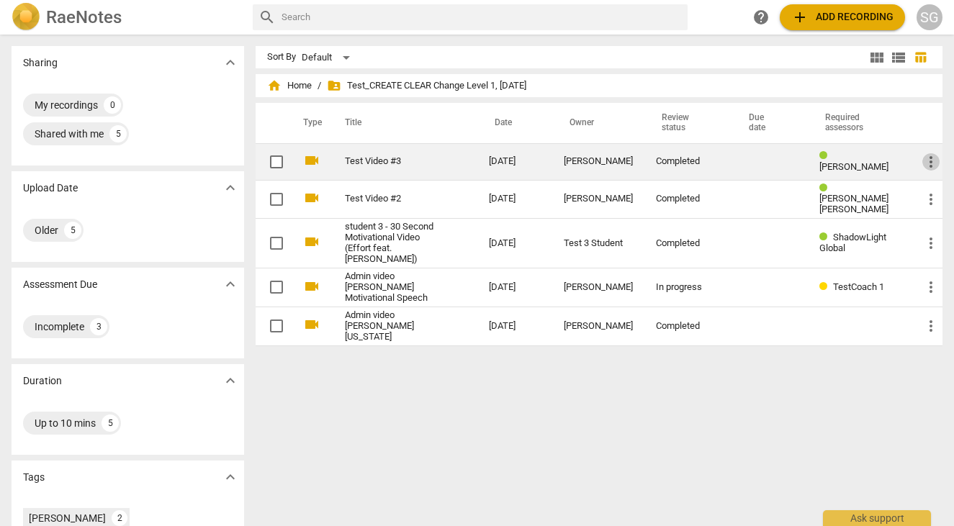
click at [796, 157] on span "more_vert" at bounding box center [930, 161] width 17 height 17
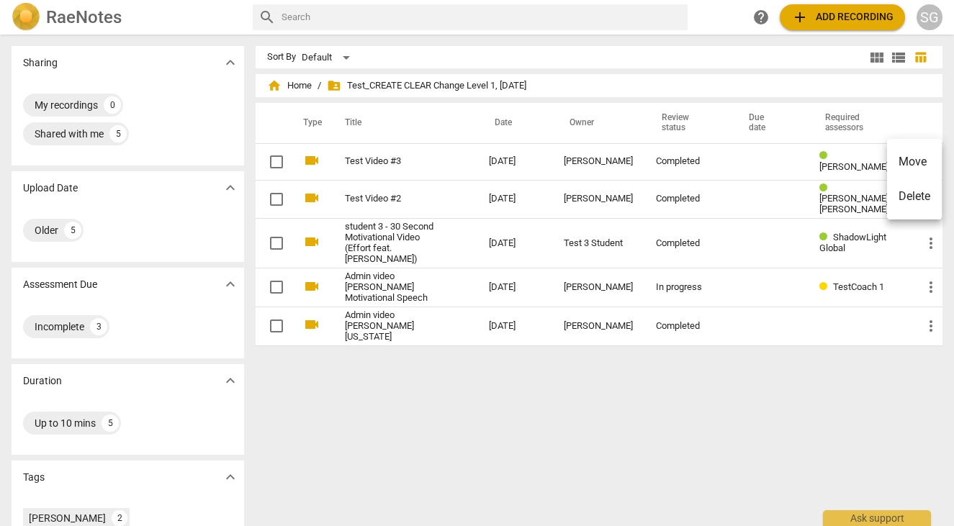
click at [299, 86] on div at bounding box center [477, 263] width 954 height 526
click at [304, 86] on span "home Home" at bounding box center [289, 85] width 45 height 14
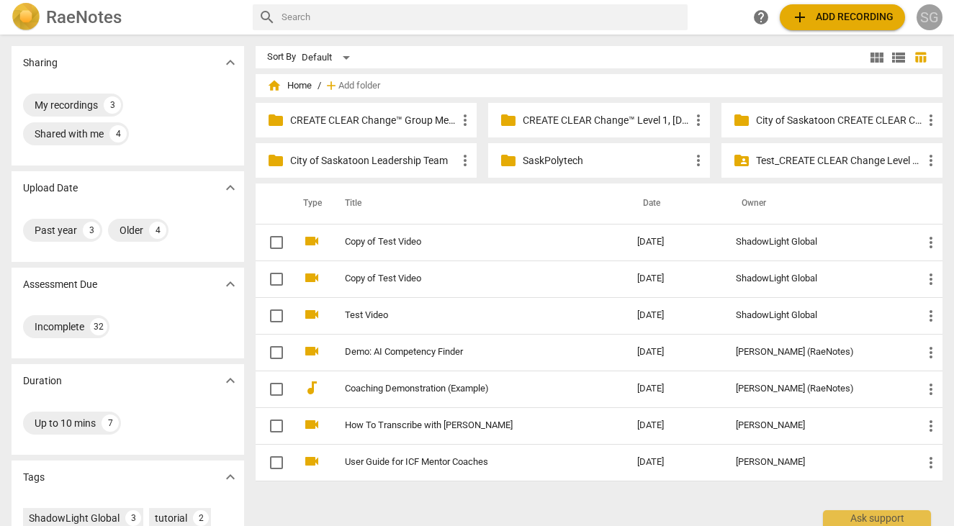
click at [796, 22] on div "SG" at bounding box center [929, 17] width 26 height 26
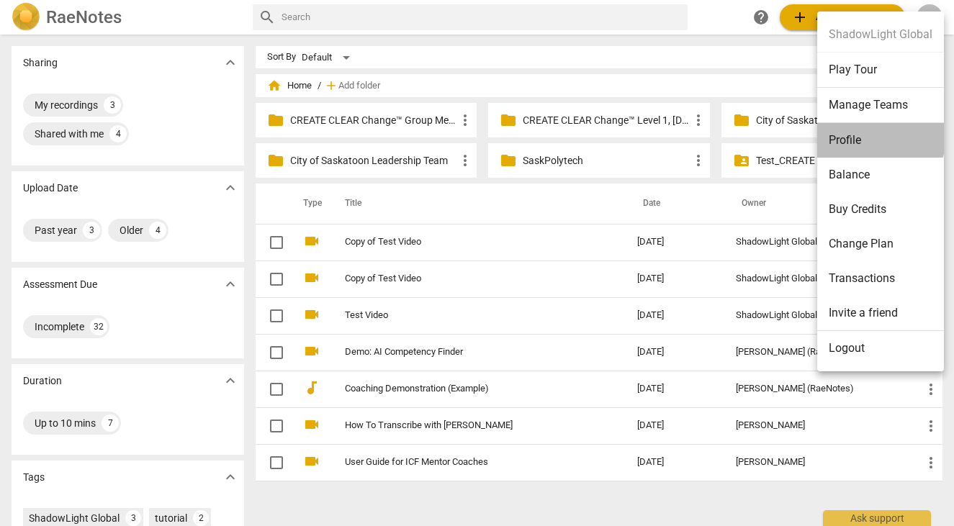
click at [796, 138] on li "Profile" at bounding box center [880, 140] width 127 height 35
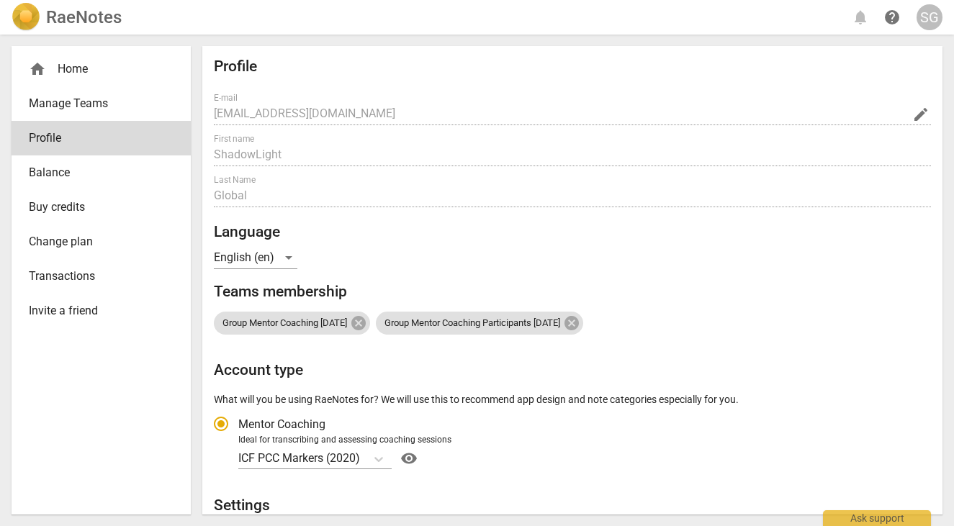
radio input "false"
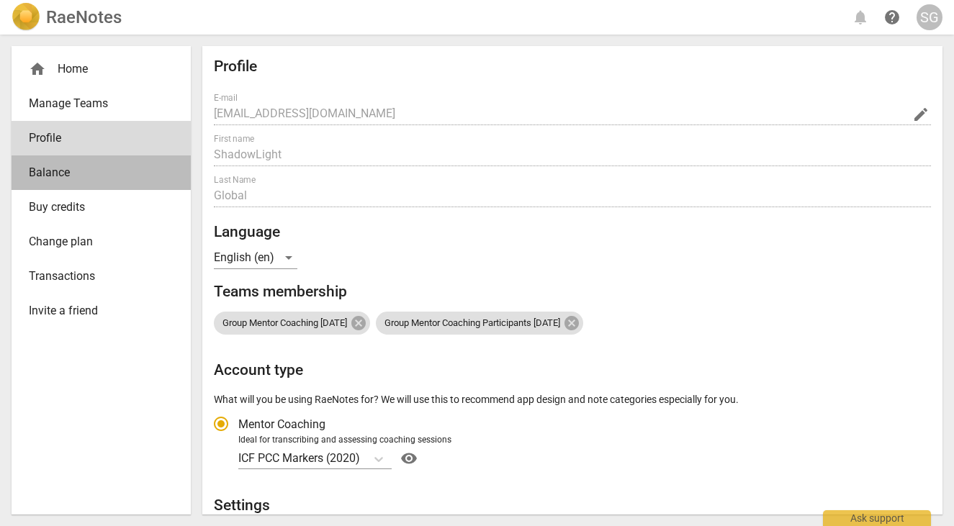
click at [82, 176] on span "Balance" at bounding box center [95, 172] width 133 height 17
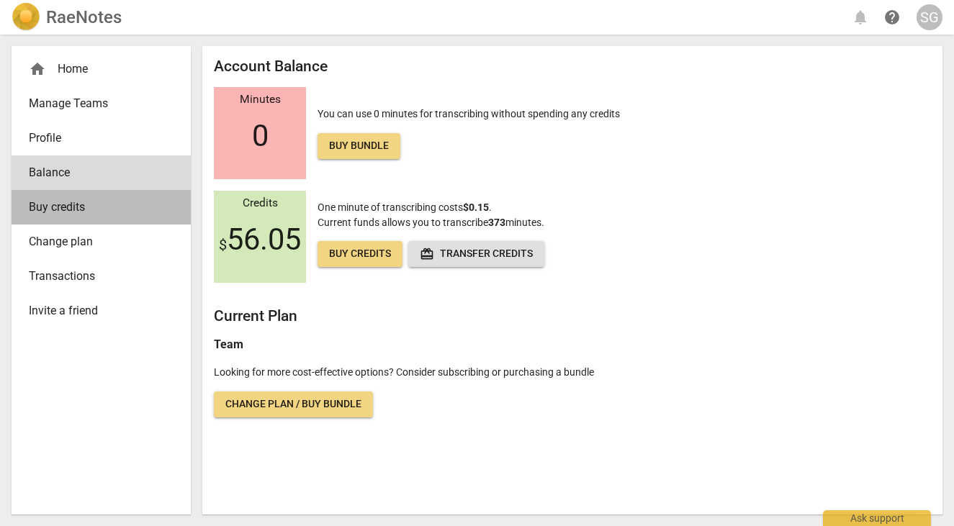
click at [81, 207] on span "Buy credits" at bounding box center [95, 207] width 133 height 17
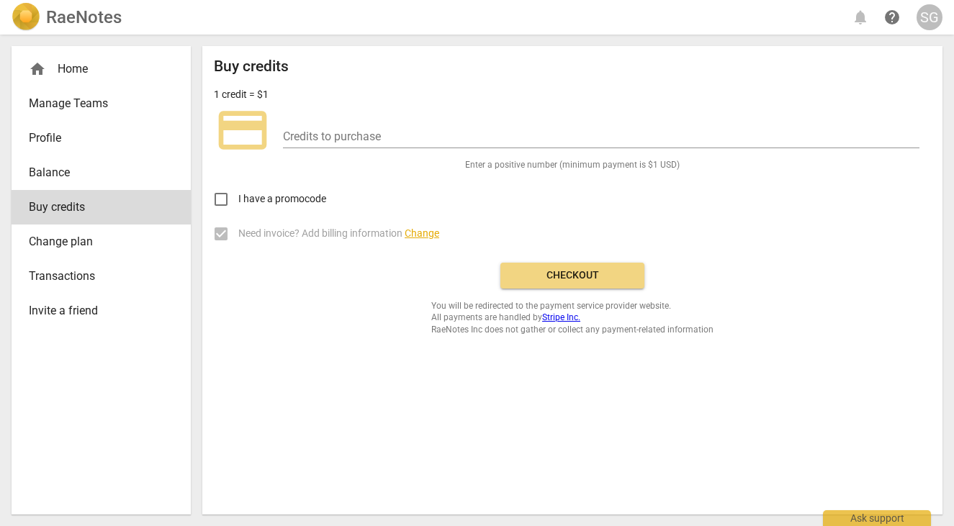
click at [76, 96] on span "Manage Teams" at bounding box center [95, 103] width 133 height 17
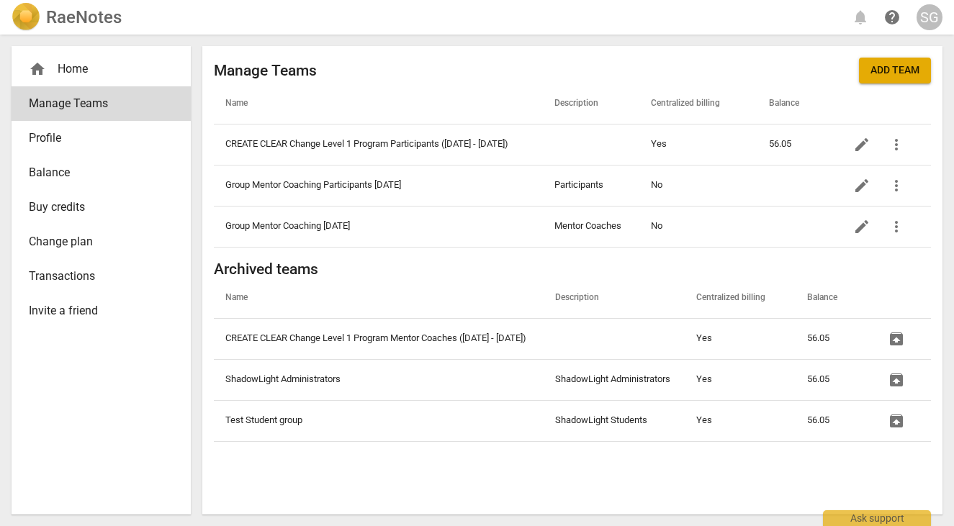
click at [72, 69] on div "home Home" at bounding box center [95, 68] width 133 height 17
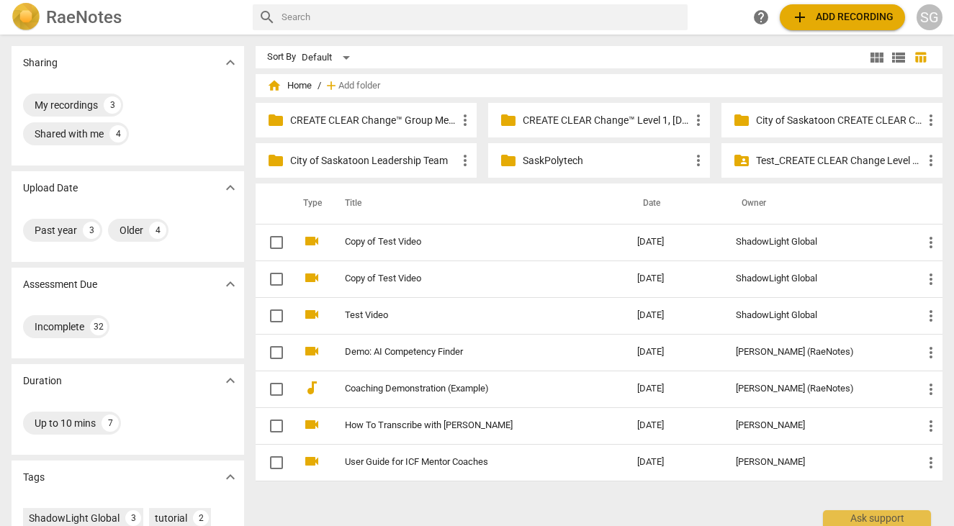
click at [663, 20] on input "text" at bounding box center [481, 17] width 400 height 23
type input "email"
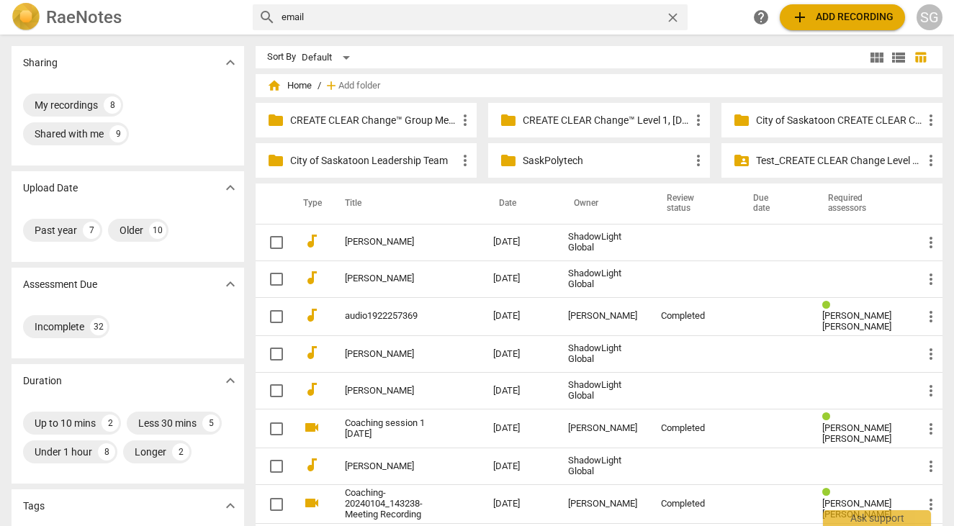
click at [669, 17] on span "close" at bounding box center [672, 17] width 15 height 15
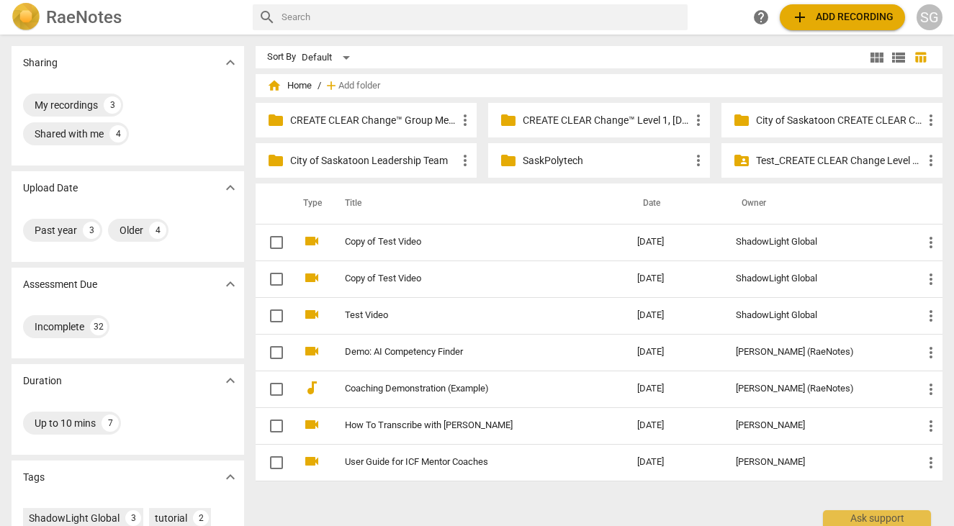
click at [362, 26] on input "text" at bounding box center [481, 17] width 400 height 23
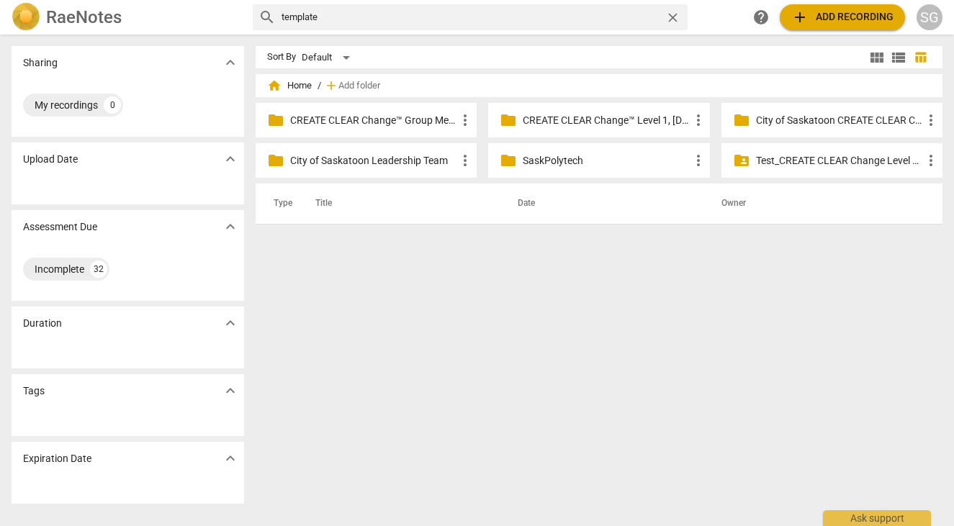
type input "template"
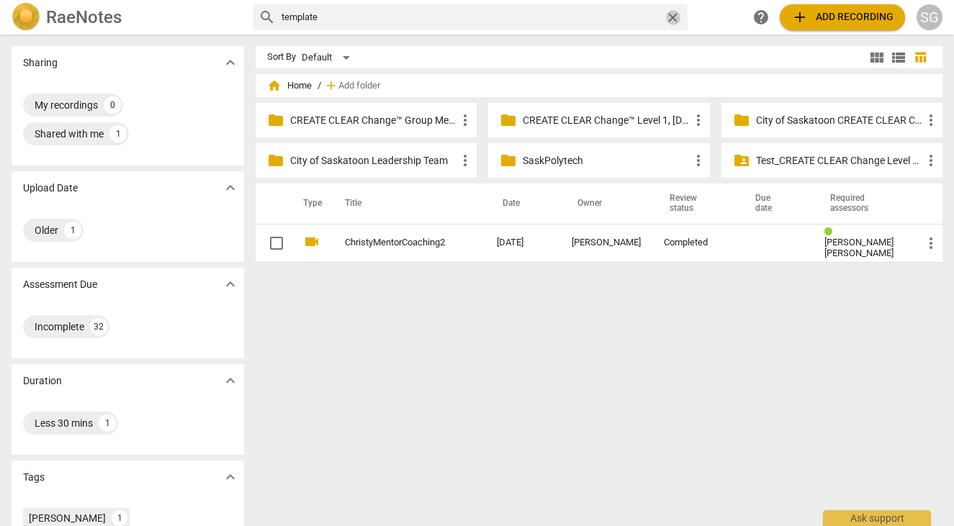
click at [674, 17] on span "close" at bounding box center [672, 17] width 15 height 15
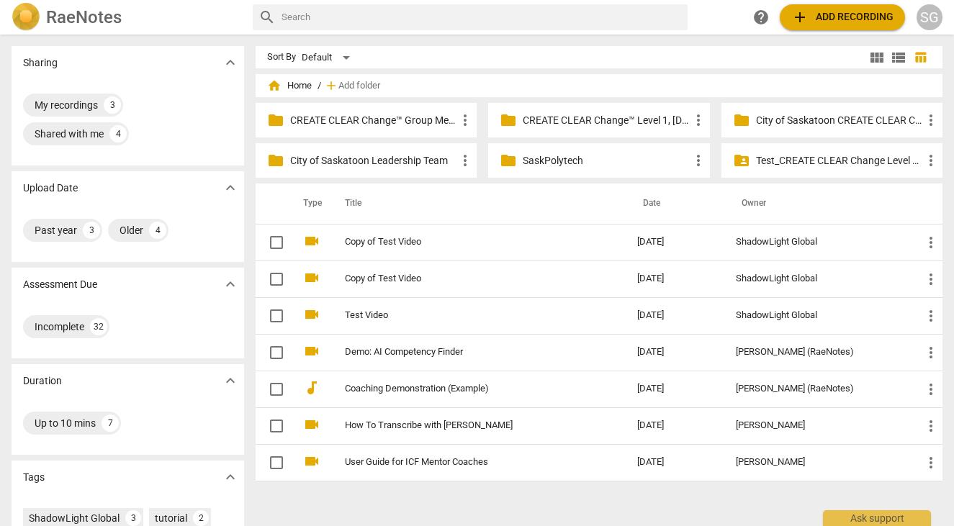
click at [796, 18] on div "SG" at bounding box center [929, 17] width 26 height 26
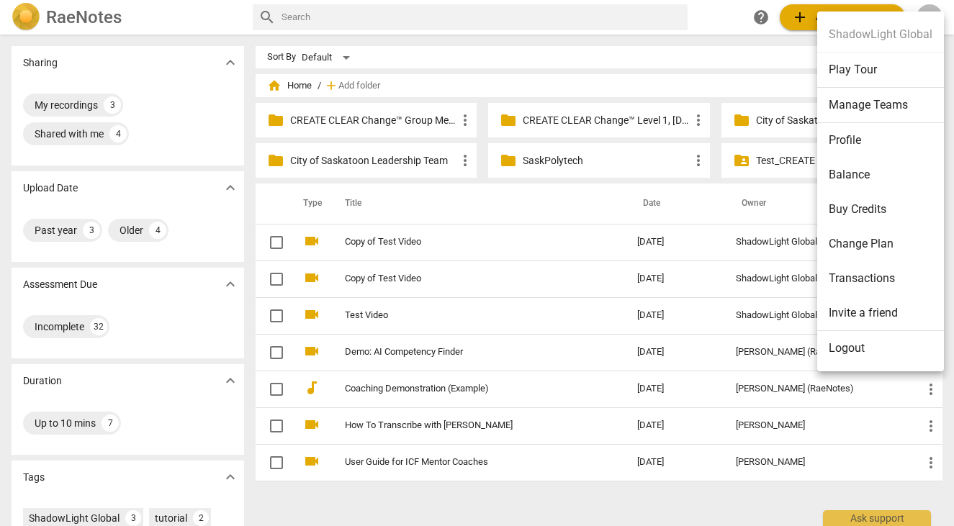
click at [649, 63] on div at bounding box center [477, 263] width 954 height 526
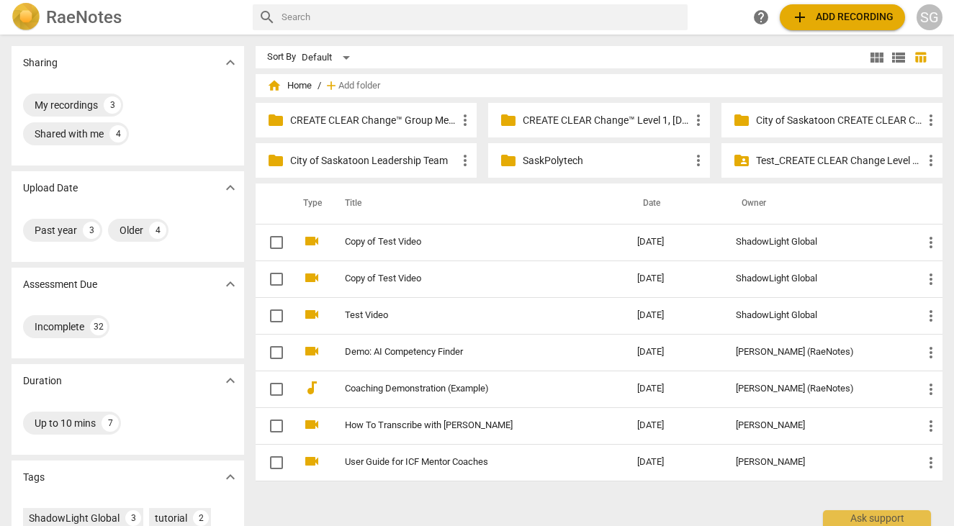
click at [796, 17] on div "SG" at bounding box center [929, 17] width 26 height 26
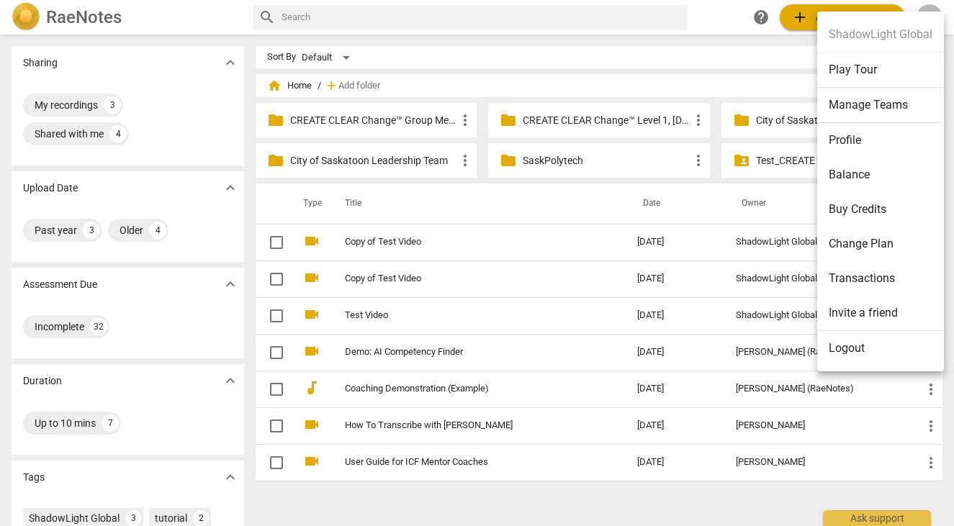
click at [420, 114] on div at bounding box center [477, 263] width 954 height 526
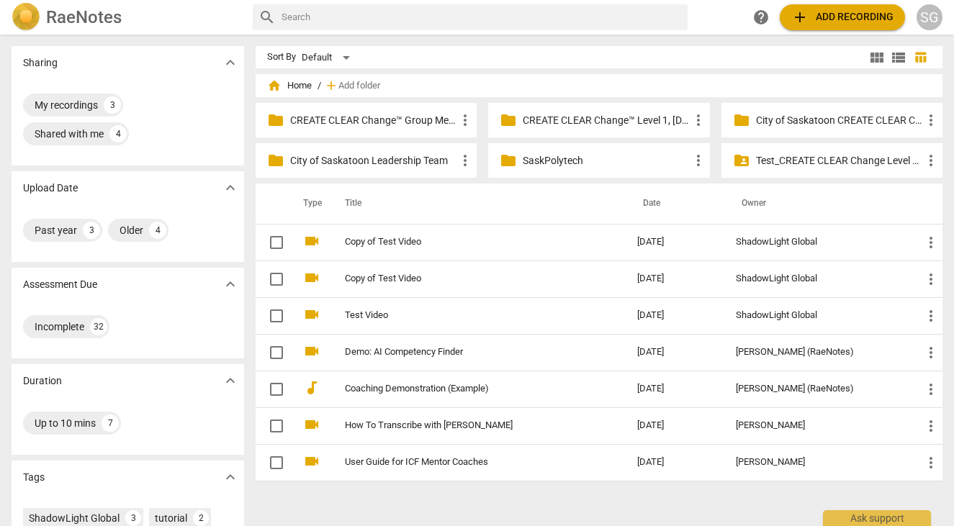
click at [441, 120] on p "CREATE CLEAR Change™ Group Mentor Coaching" at bounding box center [373, 120] width 166 height 15
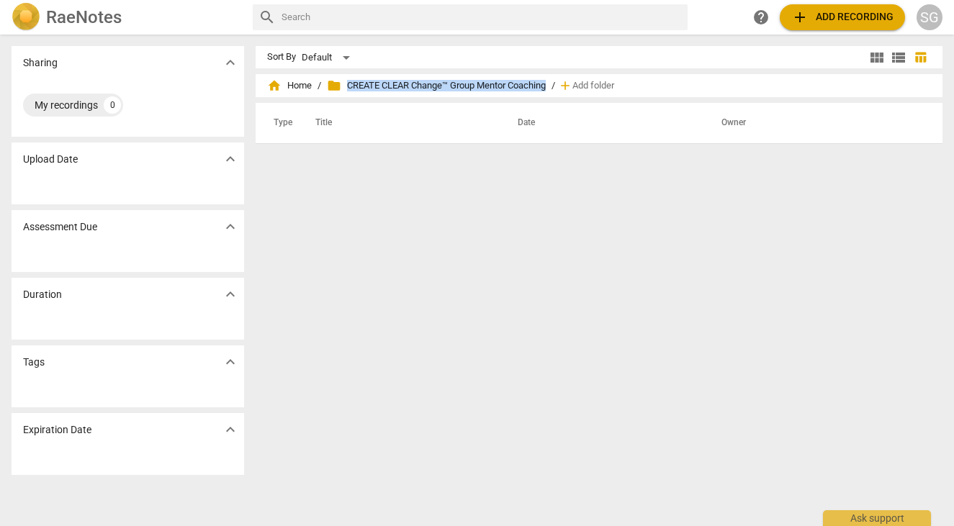
click at [551, 89] on div "home Home / folder CREATE CLEAR Change™ Group Mentor Coaching / add Add folder" at bounding box center [599, 85] width 664 height 23
copy span "CREATE CLEAR Change™ Group Mentor Coaching"
click at [796, 22] on div "SG" at bounding box center [929, 17] width 26 height 26
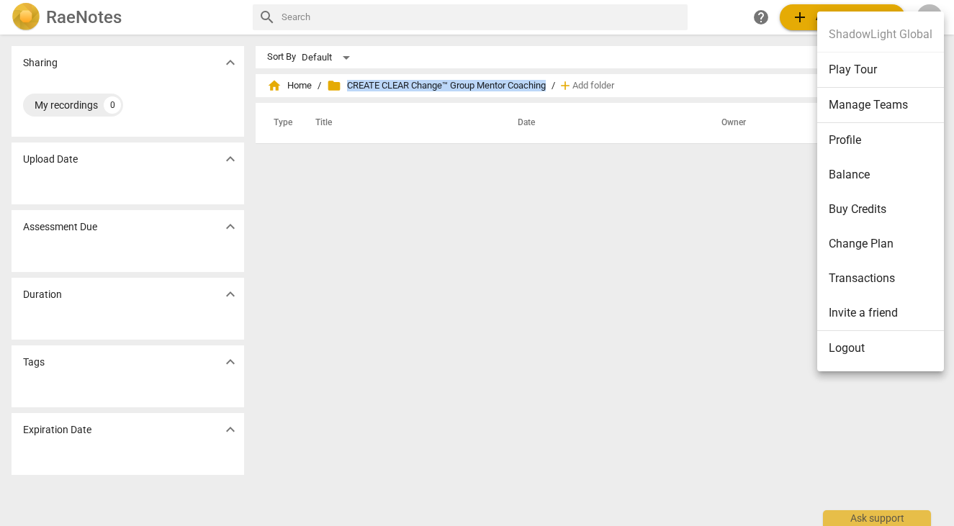
click at [796, 114] on li "Manage Teams" at bounding box center [880, 105] width 127 height 35
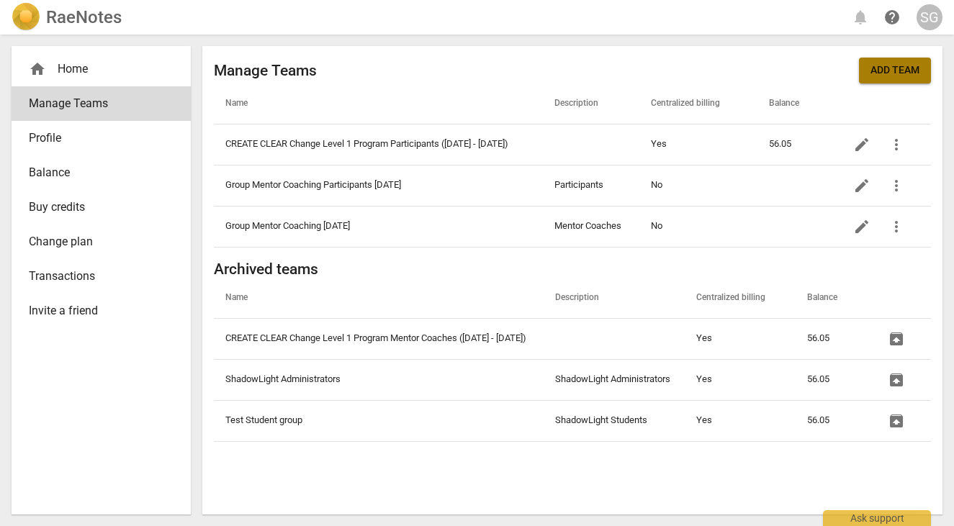
click at [796, 74] on span "Add team" at bounding box center [894, 70] width 49 height 14
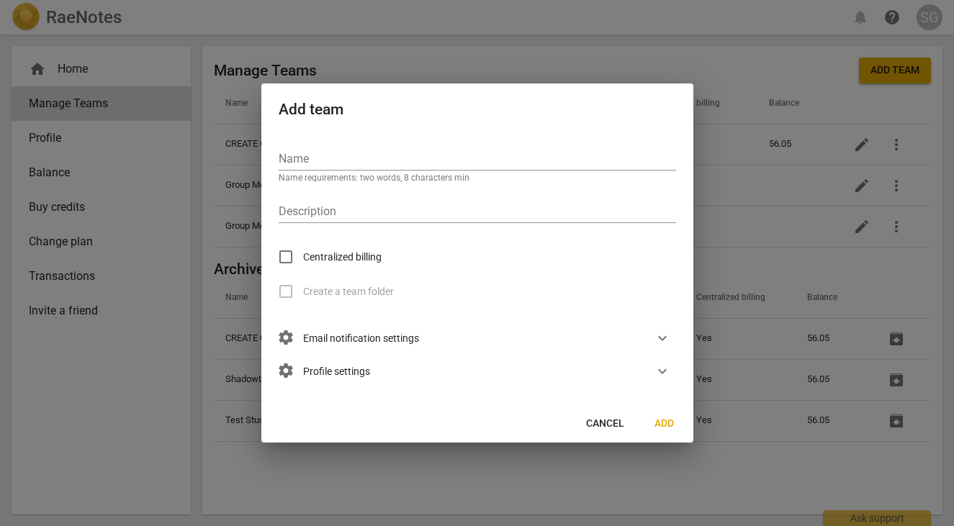
click at [301, 335] on span "settings Email notification settings" at bounding box center [349, 338] width 140 height 16
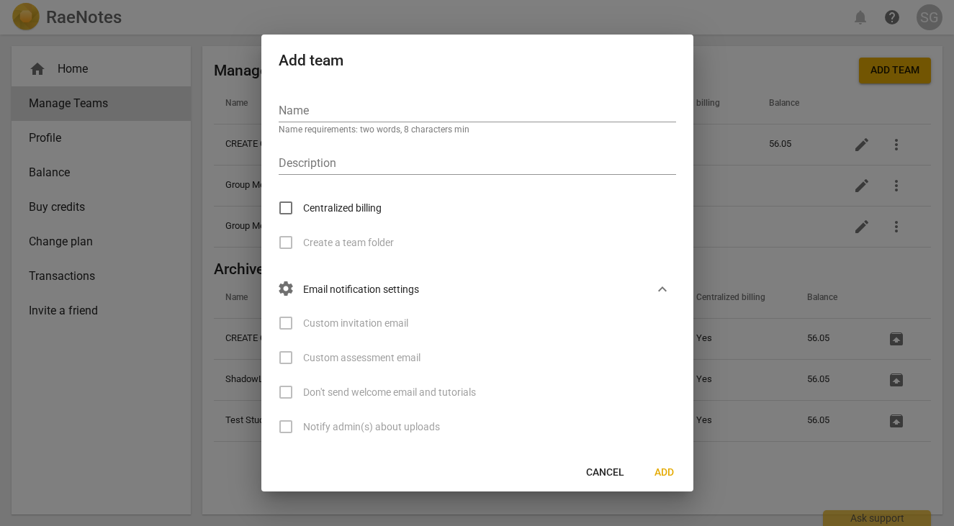
click at [289, 327] on label "Custom invitation email" at bounding box center [338, 323] width 140 height 35
click at [331, 109] on input "text" at bounding box center [477, 111] width 397 height 21
paste input "CREATE CLEAR Change™ Group Mentor Coaching"
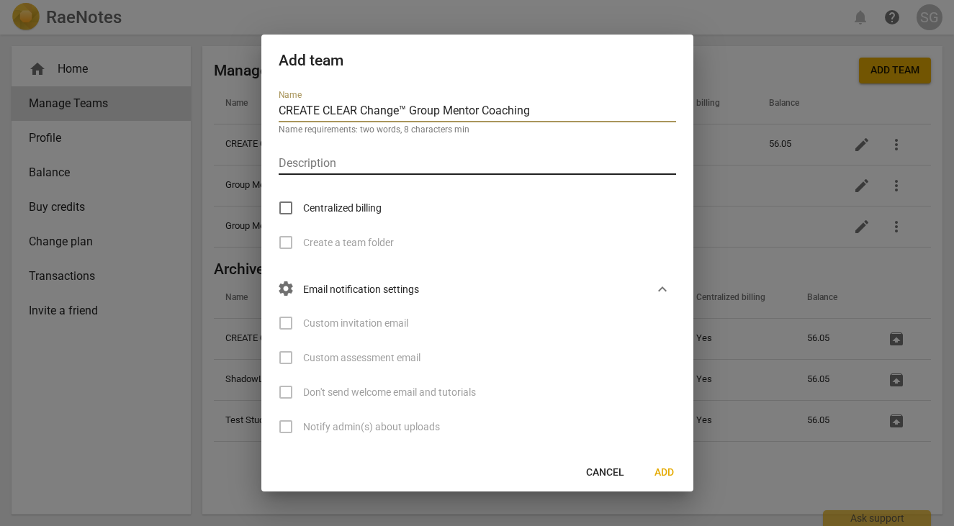
type input "CREATE CLEAR Change™ Group Mentor Coaching"
click at [304, 162] on input "text" at bounding box center [477, 164] width 397 height 21
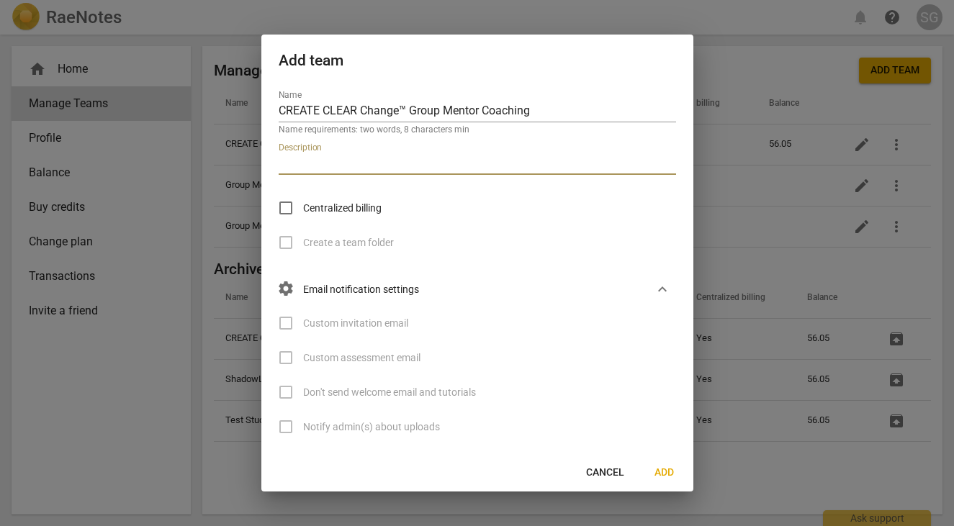
type input "Mentor Coaches"
click at [281, 204] on input "Centralized billing" at bounding box center [285, 208] width 35 height 35
checkbox input "true"
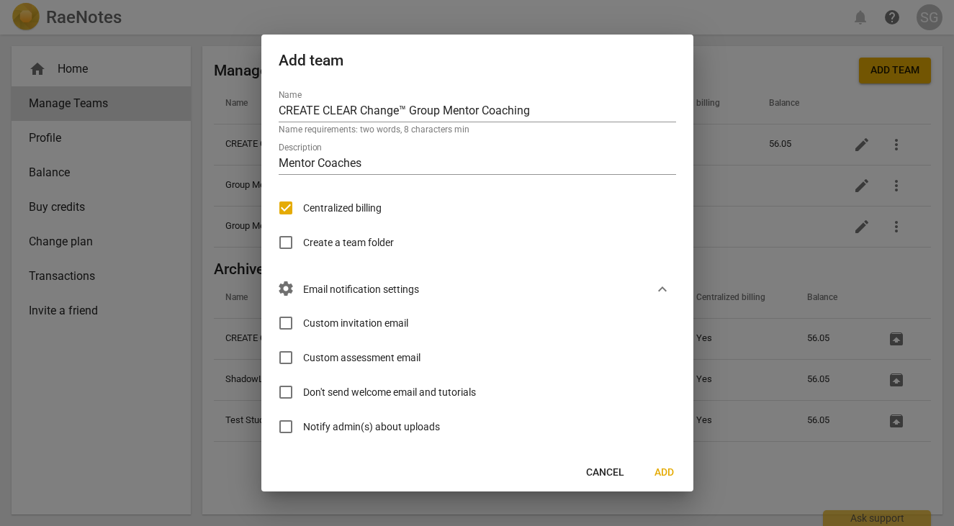
click at [289, 323] on input "Custom invitation email" at bounding box center [285, 323] width 35 height 35
checkbox input "true"
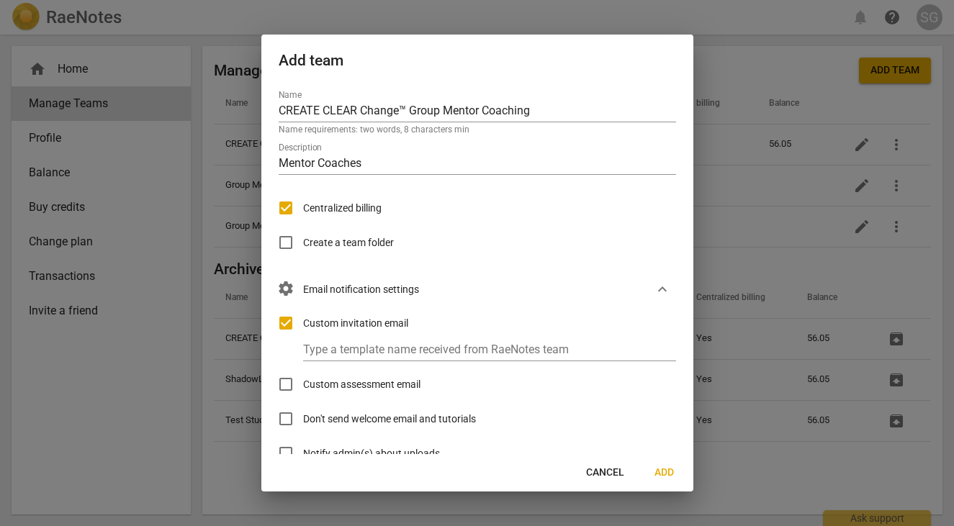
click at [283, 388] on input "Custom assessment email" at bounding box center [285, 384] width 35 height 35
checkbox input "true"
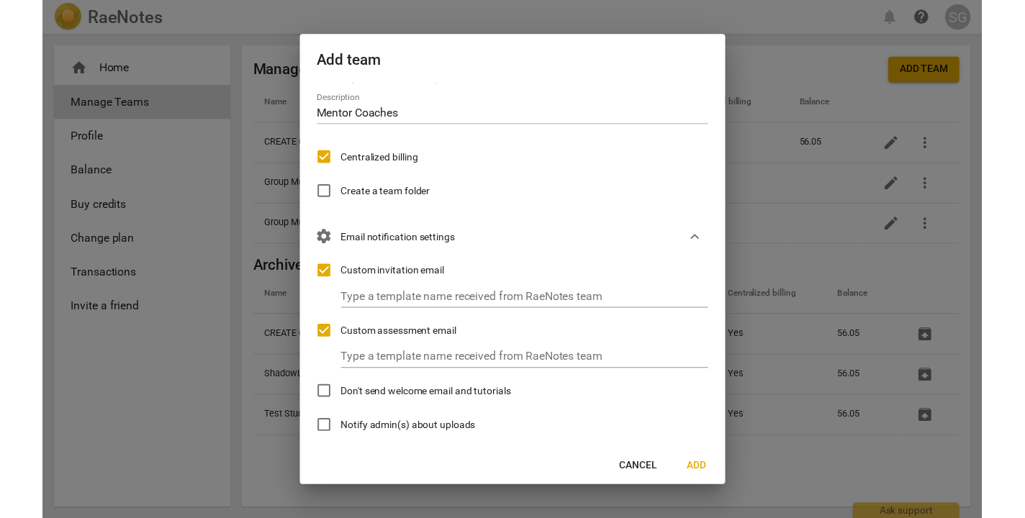
scroll to position [53, 0]
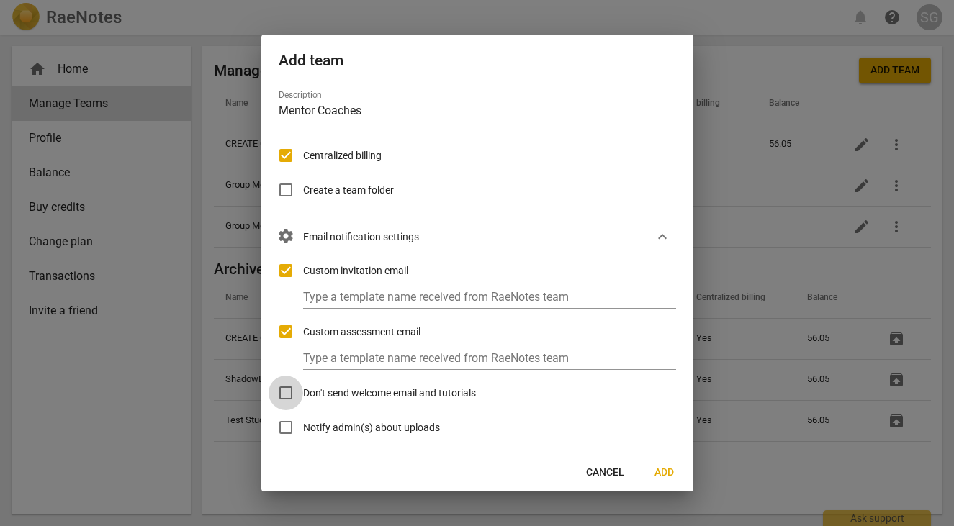
click at [283, 388] on input "Don't send welcome email and tutorials" at bounding box center [285, 393] width 35 height 35
checkbox input "true"
click at [284, 424] on input "Notify admin(s) about uploads" at bounding box center [285, 427] width 35 height 35
checkbox input "true"
click at [286, 391] on input "Don't send welcome email and tutorials" at bounding box center [285, 393] width 35 height 35
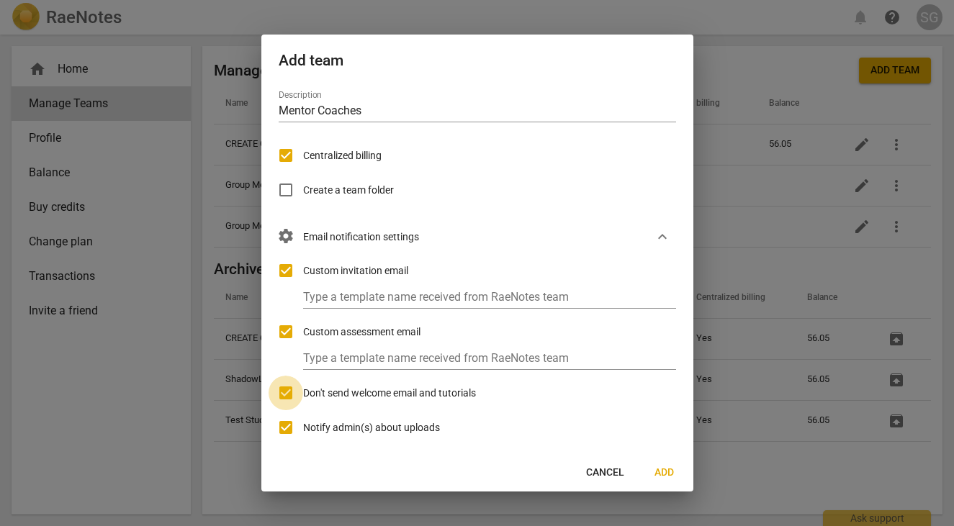
checkbox input "false"
click at [303, 346] on div "Type a template name received from RaeNotes team" at bounding box center [496, 354] width 386 height 32
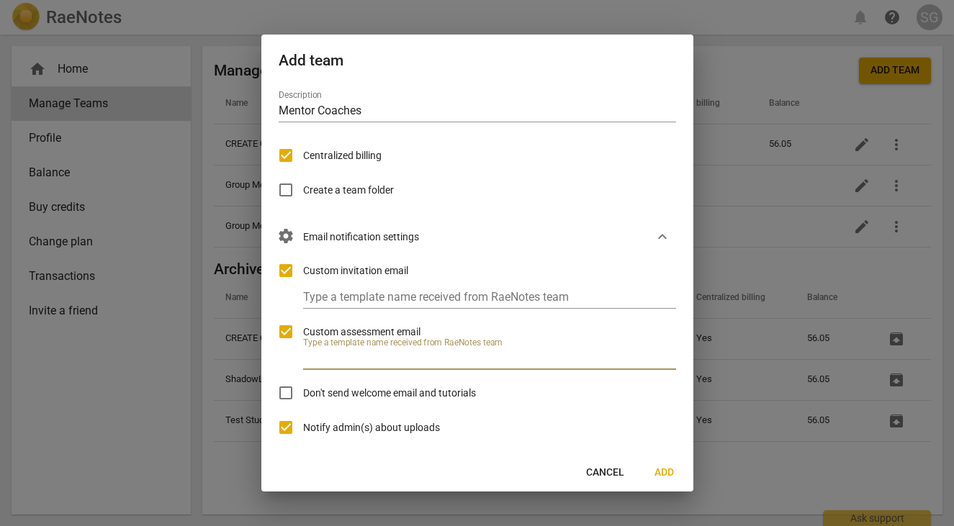
click at [334, 353] on input "text" at bounding box center [496, 359] width 386 height 21
click at [329, 299] on input "text" at bounding box center [496, 298] width 386 height 21
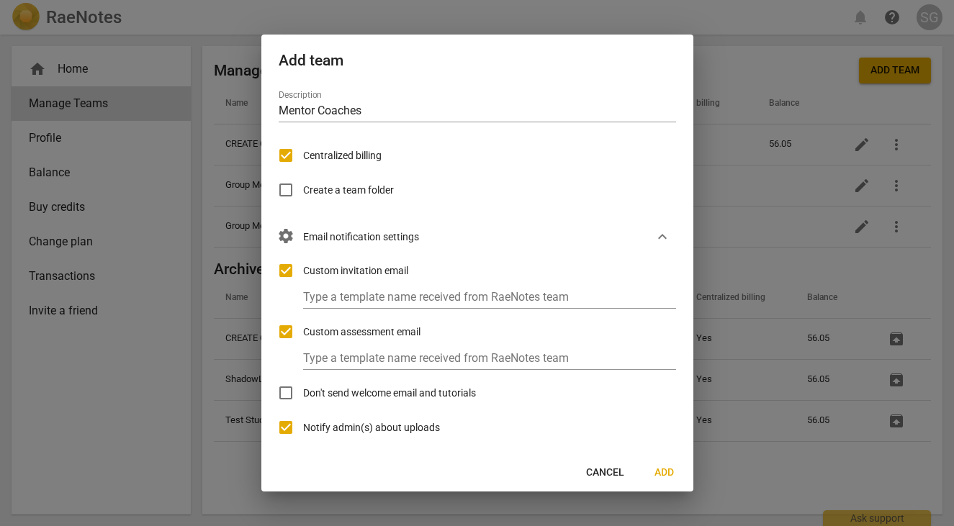
click at [497, 281] on div "Type a template name received from RaeNotes team" at bounding box center [496, 292] width 386 height 32
